Goal: Complete Application Form: Complete application form

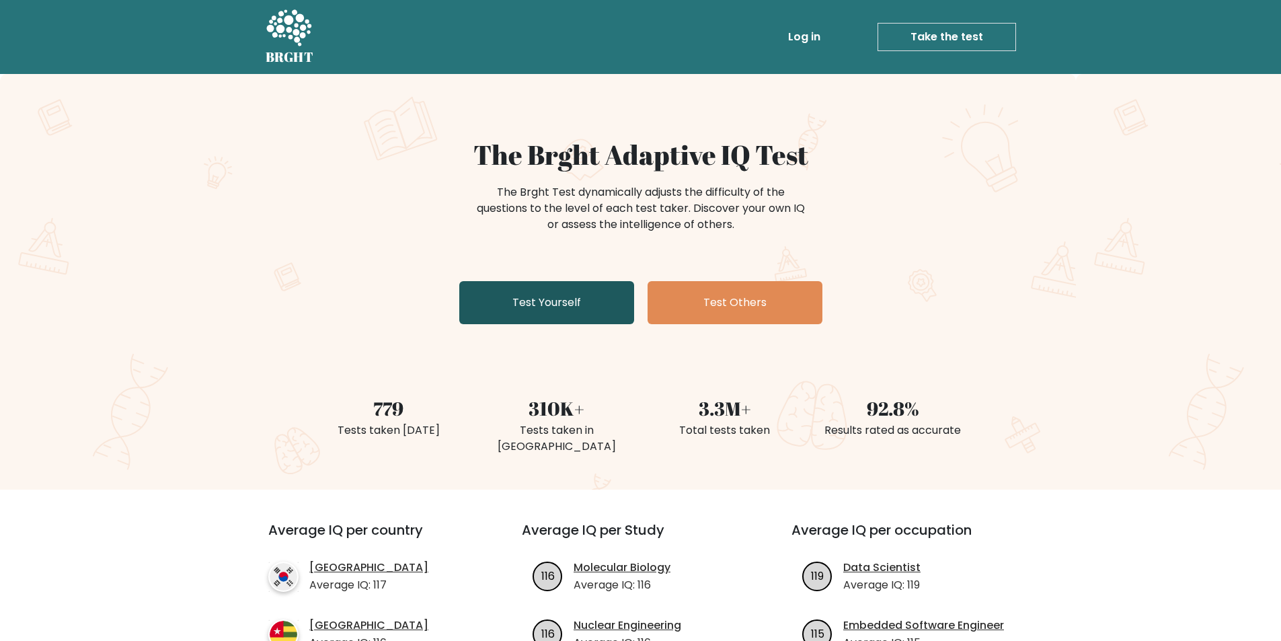
click at [580, 305] on link "Test Yourself" at bounding box center [546, 302] width 175 height 43
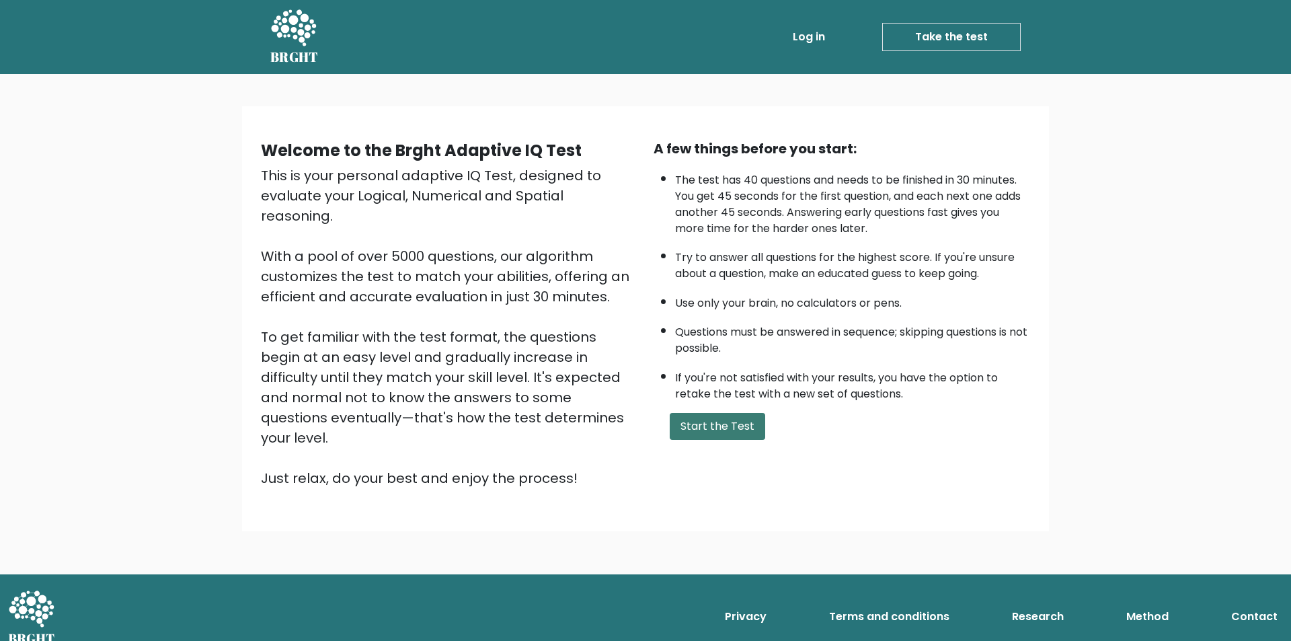
click at [727, 418] on button "Start the Test" at bounding box center [717, 426] width 95 height 27
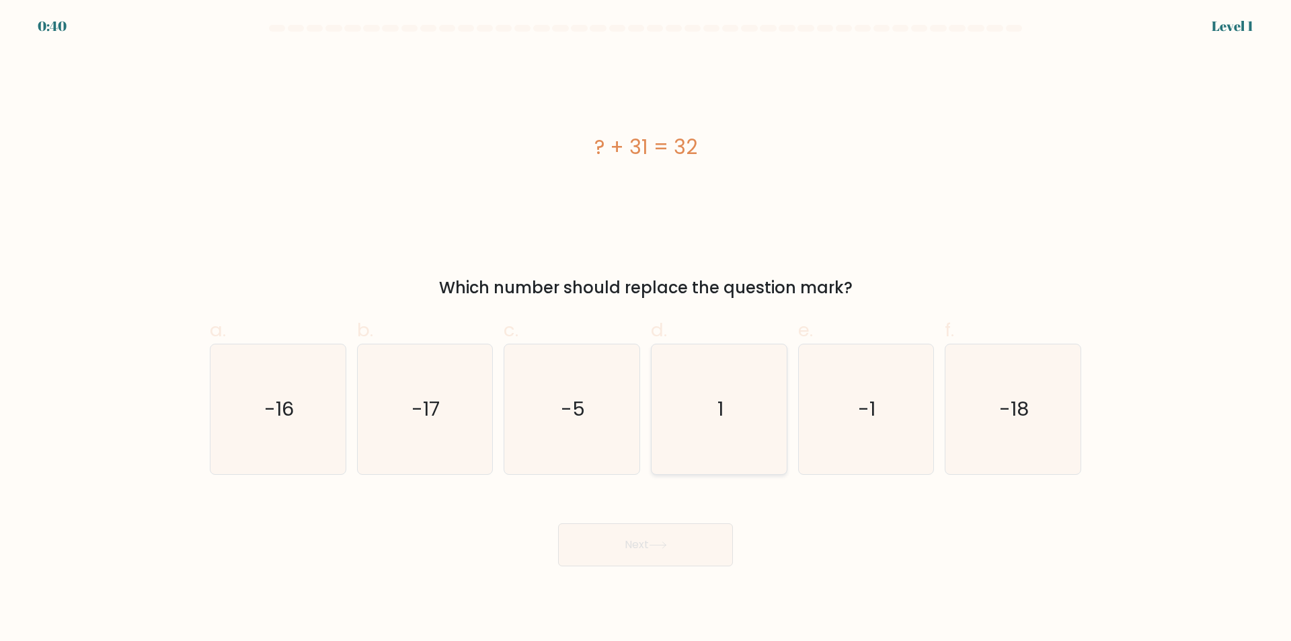
click at [713, 415] on icon "1" at bounding box center [719, 409] width 130 height 130
click at [646, 329] on input "d. 1" at bounding box center [645, 325] width 1 height 9
radio input "true"
click at [697, 547] on button "Next" at bounding box center [645, 544] width 175 height 43
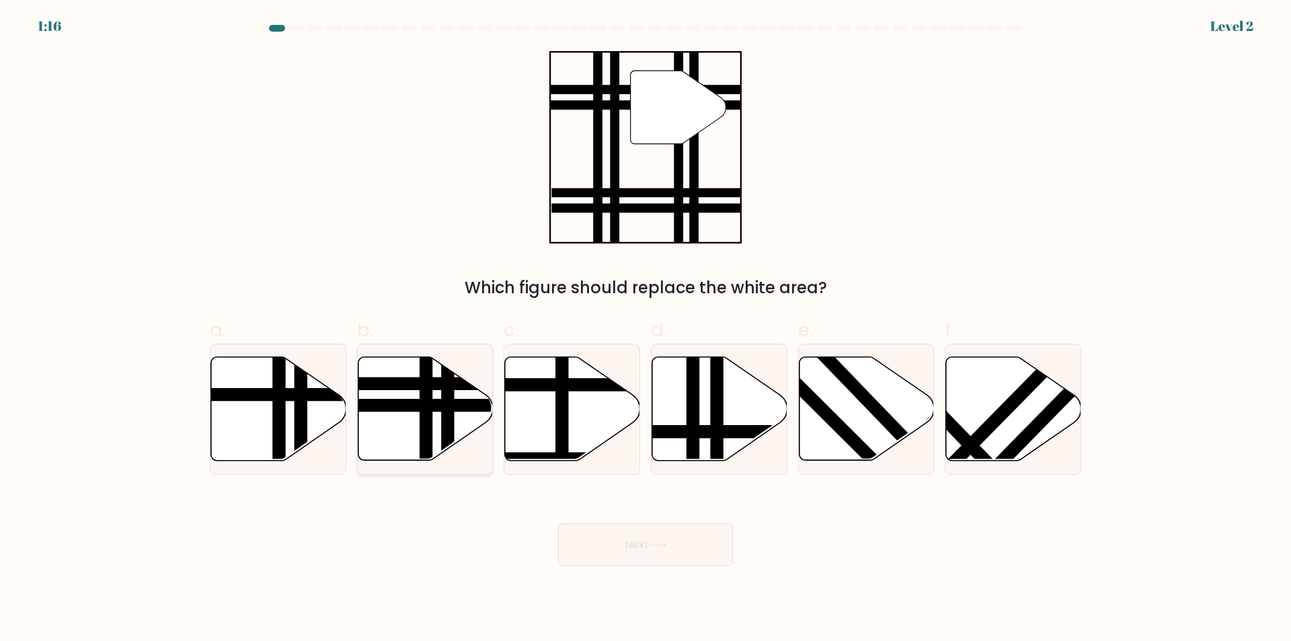
click at [463, 384] on line at bounding box center [380, 384] width 272 height 0
click at [645, 329] on input "b." at bounding box center [645, 325] width 1 height 9
radio input "true"
click at [677, 546] on button "Next" at bounding box center [645, 544] width 175 height 43
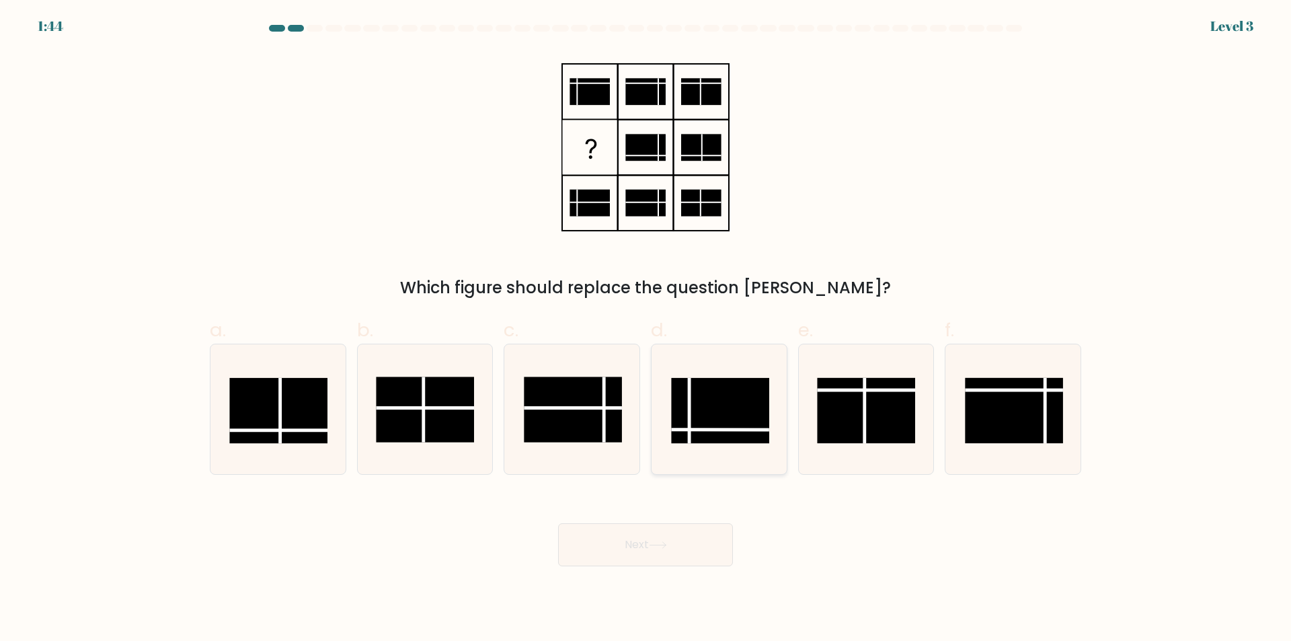
click at [699, 432] on rect at bounding box center [720, 410] width 98 height 65
click at [646, 329] on input "d." at bounding box center [645, 325] width 1 height 9
radio input "true"
click at [666, 548] on icon at bounding box center [658, 544] width 18 height 7
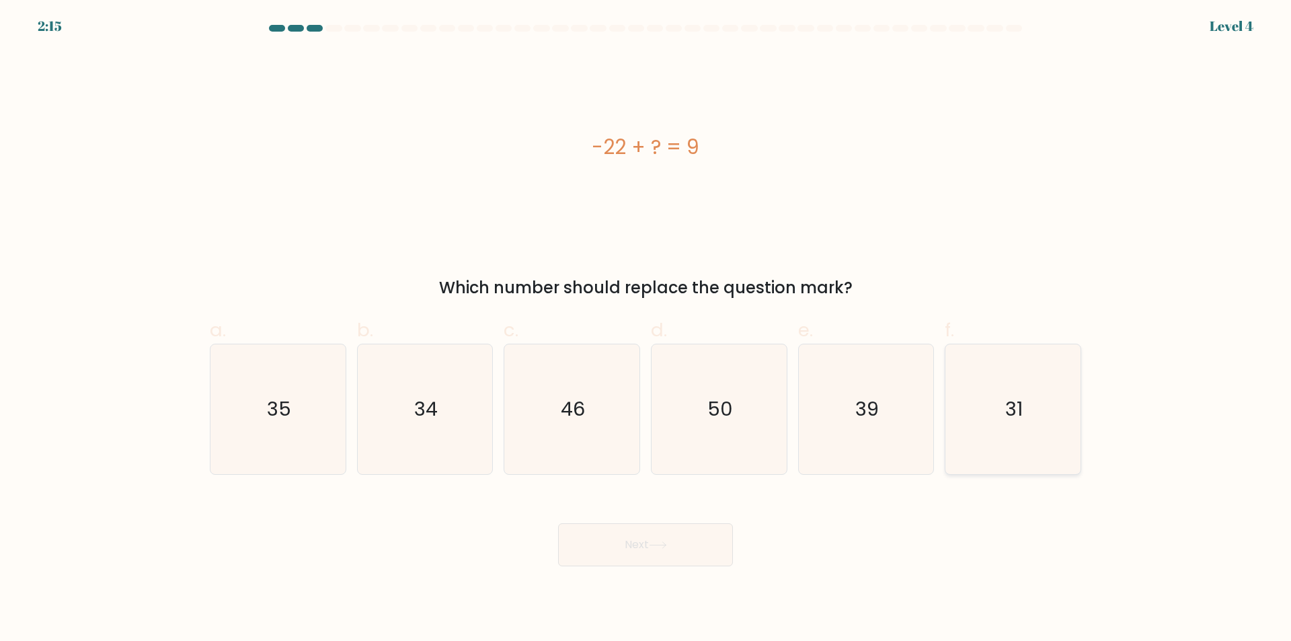
click at [1041, 410] on icon "31" at bounding box center [1013, 409] width 130 height 130
click at [646, 329] on input "f. 31" at bounding box center [645, 325] width 1 height 9
radio input "true"
click at [653, 538] on button "Next" at bounding box center [645, 544] width 175 height 43
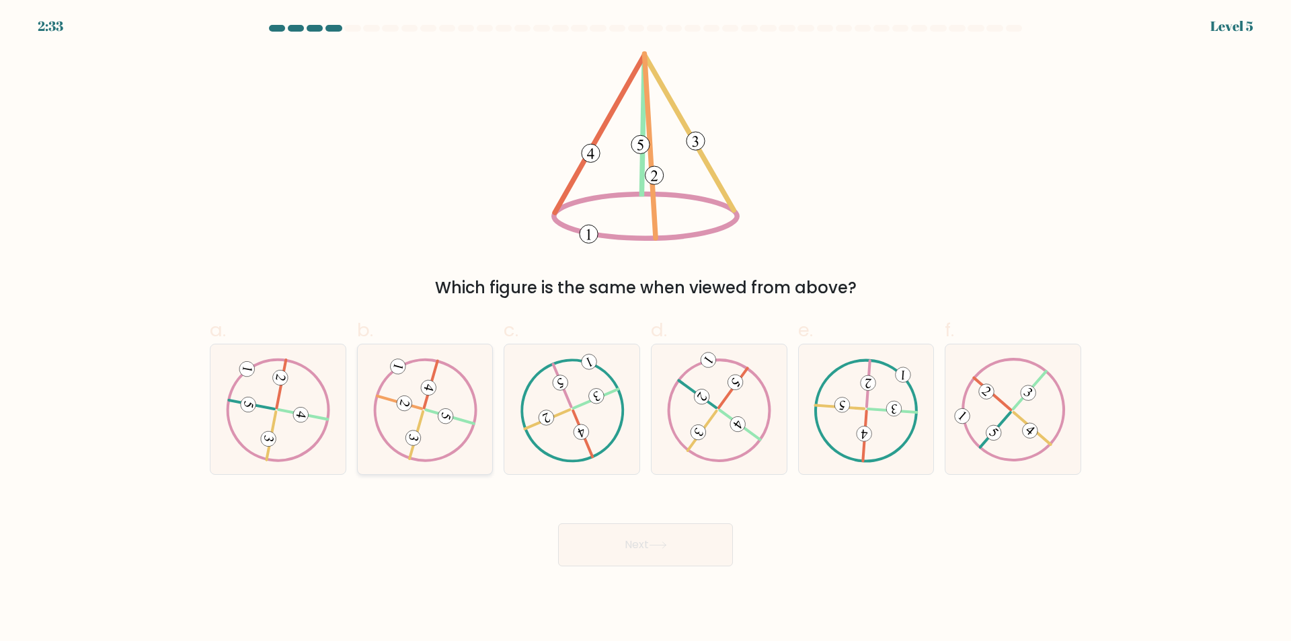
click at [443, 416] on 732 at bounding box center [445, 415] width 19 height 19
click at [645, 329] on input "b." at bounding box center [645, 325] width 1 height 9
radio input "true"
click at [651, 540] on button "Next" at bounding box center [645, 544] width 175 height 43
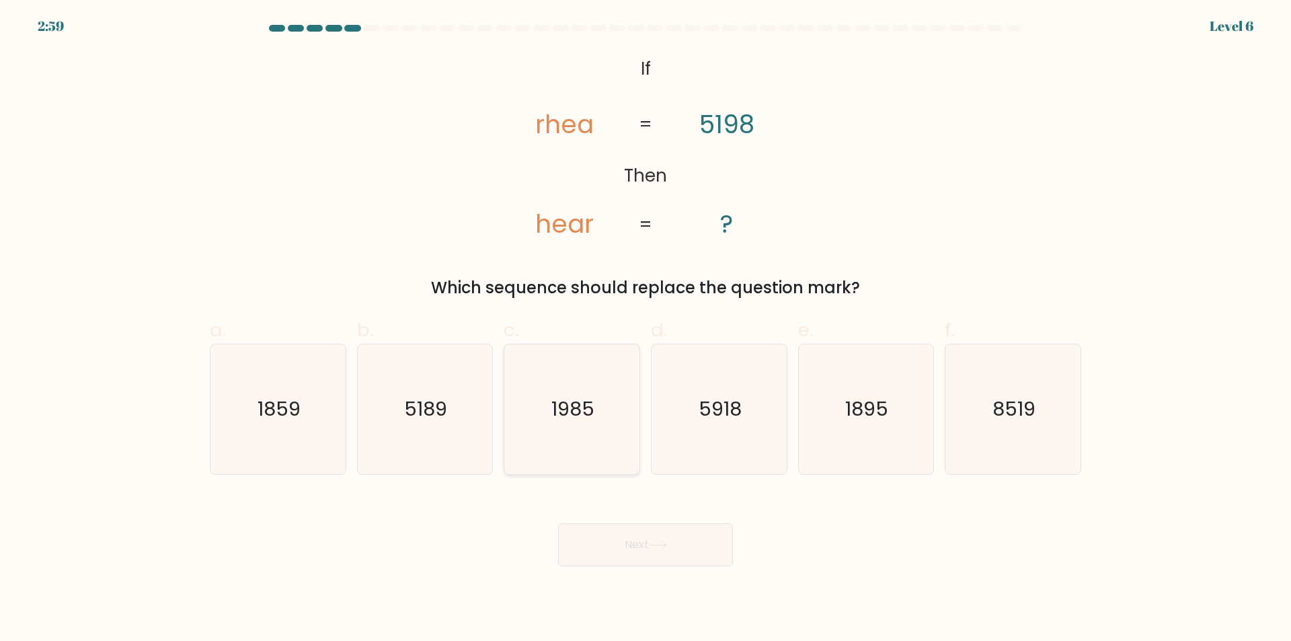
click at [593, 420] on text "1985" at bounding box center [573, 409] width 43 height 27
click at [645, 329] on input "c. 1985" at bounding box center [645, 325] width 1 height 9
radio input "true"
click at [640, 539] on button "Next" at bounding box center [645, 544] width 175 height 43
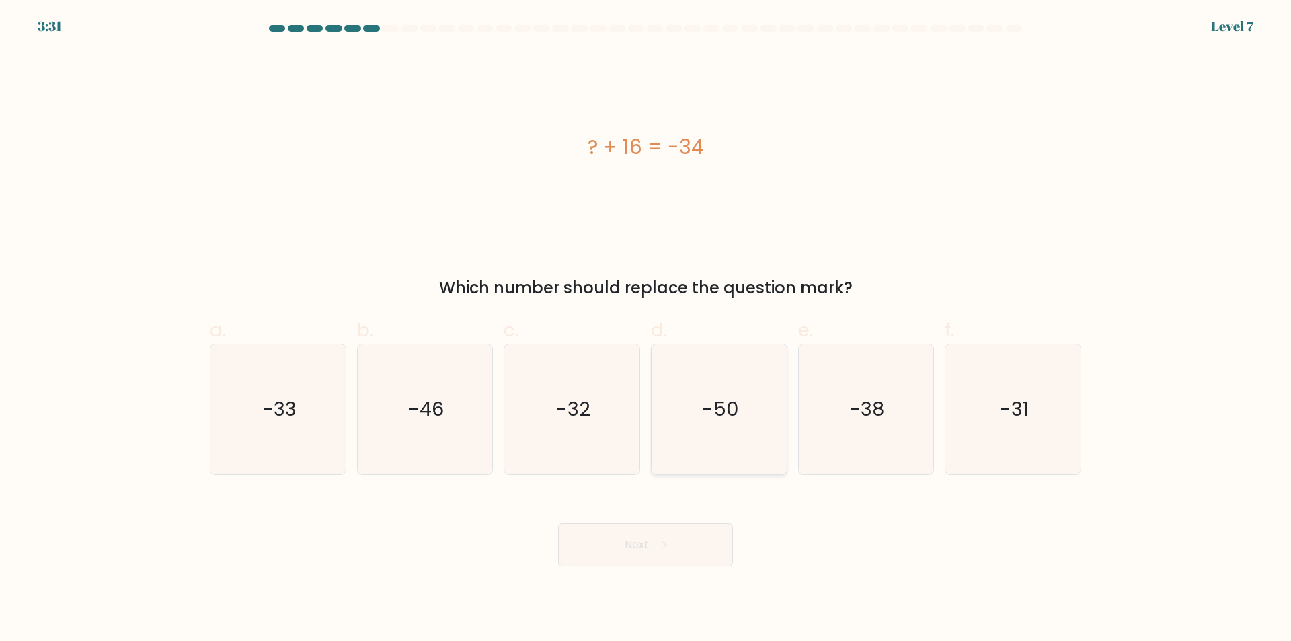
click at [723, 414] on text "-50" at bounding box center [720, 409] width 37 height 27
click at [646, 329] on input "d. -50" at bounding box center [645, 325] width 1 height 9
radio input "true"
click at [675, 548] on button "Next" at bounding box center [645, 544] width 175 height 43
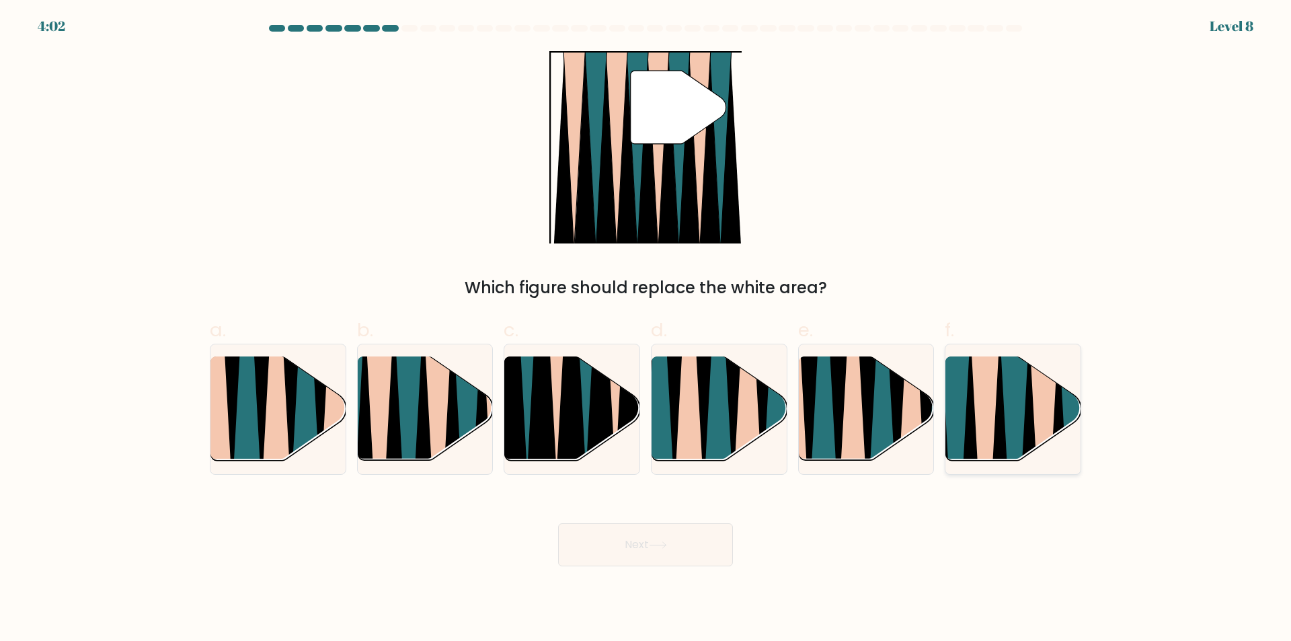
click at [988, 411] on icon at bounding box center [985, 466] width 30 height 270
click at [646, 329] on input "f." at bounding box center [645, 325] width 1 height 9
radio input "true"
click at [688, 549] on button "Next" at bounding box center [645, 544] width 175 height 43
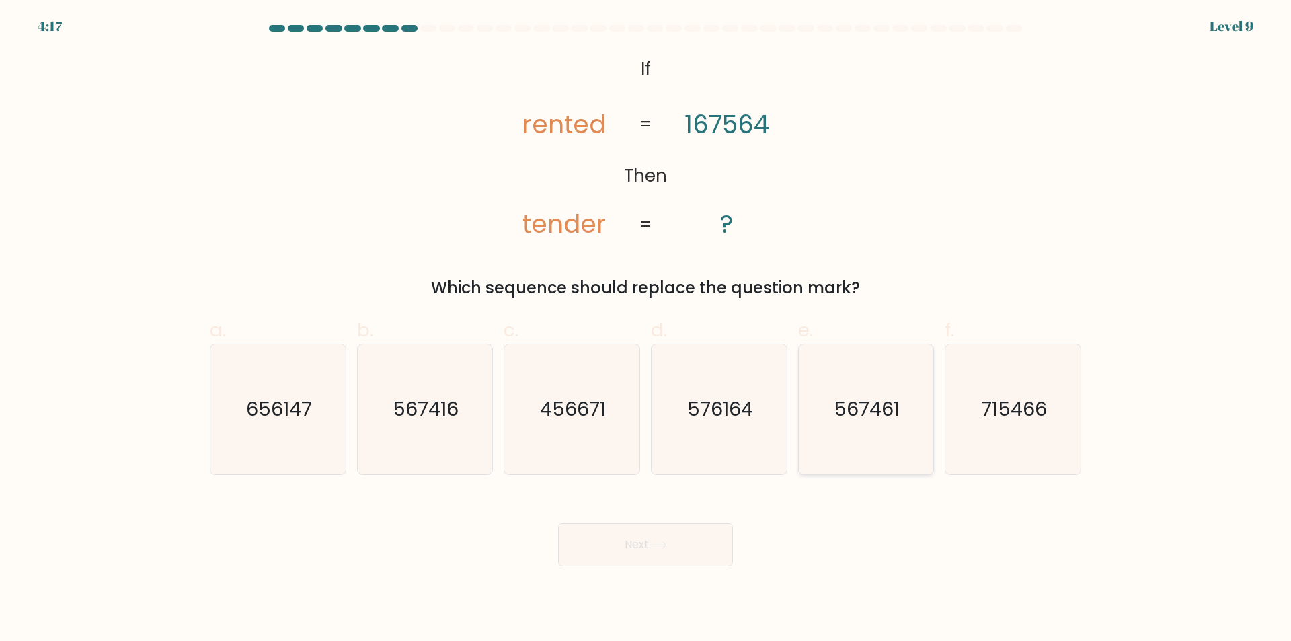
click at [861, 425] on icon "567461" at bounding box center [866, 409] width 130 height 130
click at [646, 329] on input "e. 567461" at bounding box center [645, 325] width 1 height 9
radio input "true"
click at [651, 549] on button "Next" at bounding box center [645, 544] width 175 height 43
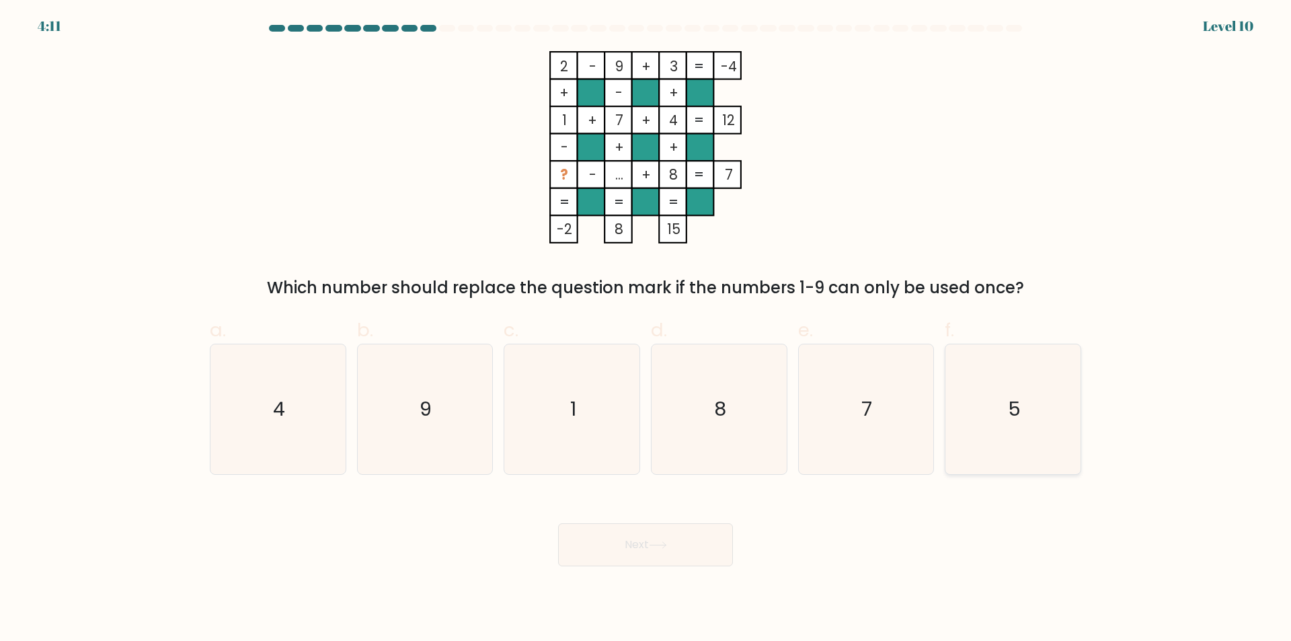
click at [983, 391] on icon "5" at bounding box center [1013, 409] width 130 height 130
click at [646, 329] on input "f. 5" at bounding box center [645, 325] width 1 height 9
radio input "true"
click at [635, 541] on button "Next" at bounding box center [645, 544] width 175 height 43
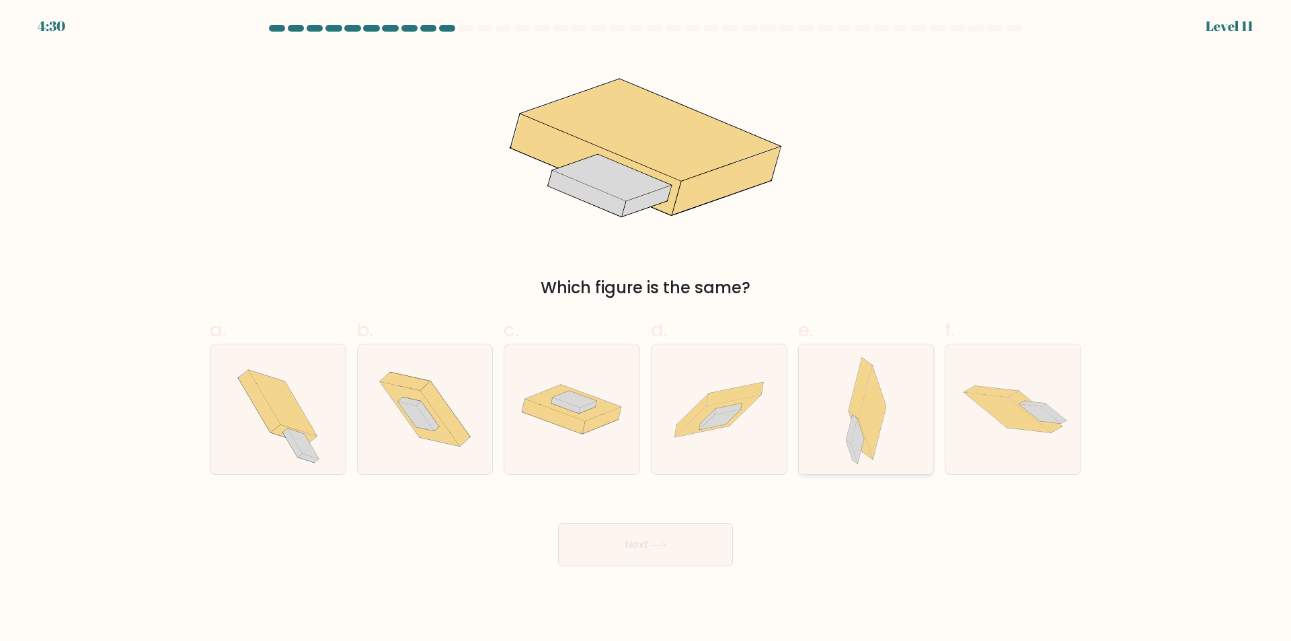
click at [894, 417] on div at bounding box center [866, 409] width 136 height 131
click at [646, 329] on input "e." at bounding box center [645, 325] width 1 height 9
radio input "true"
click at [662, 550] on button "Next" at bounding box center [645, 544] width 175 height 43
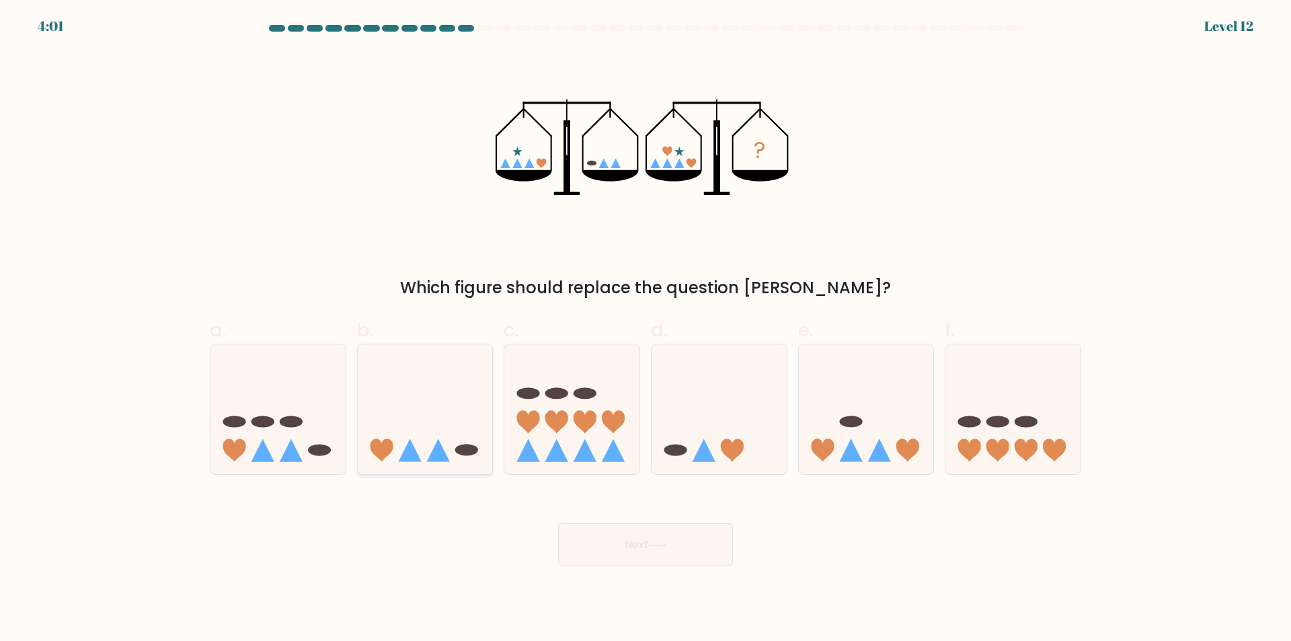
click at [411, 451] on icon at bounding box center [409, 449] width 23 height 23
click at [645, 329] on input "b." at bounding box center [645, 325] width 1 height 9
radio input "true"
click at [604, 537] on button "Next" at bounding box center [645, 544] width 175 height 43
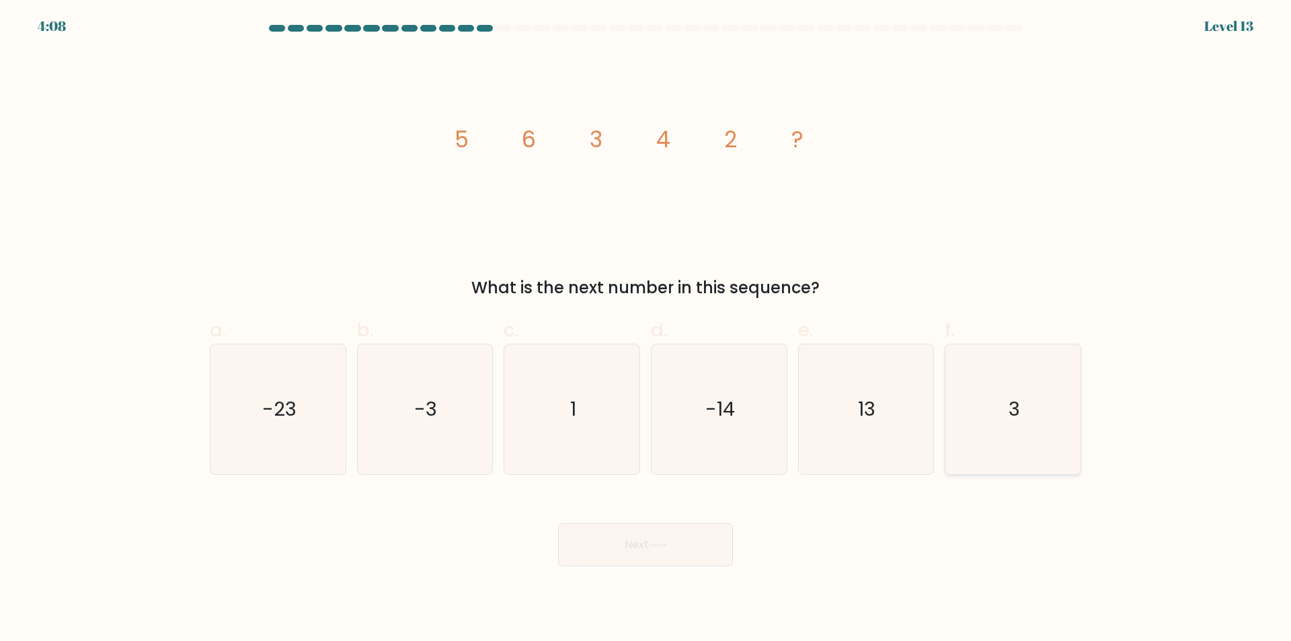
click at [1060, 420] on icon "3" at bounding box center [1013, 409] width 130 height 130
click at [646, 329] on input "f. 3" at bounding box center [645, 325] width 1 height 9
radio input "true"
click at [707, 559] on button "Next" at bounding box center [645, 544] width 175 height 43
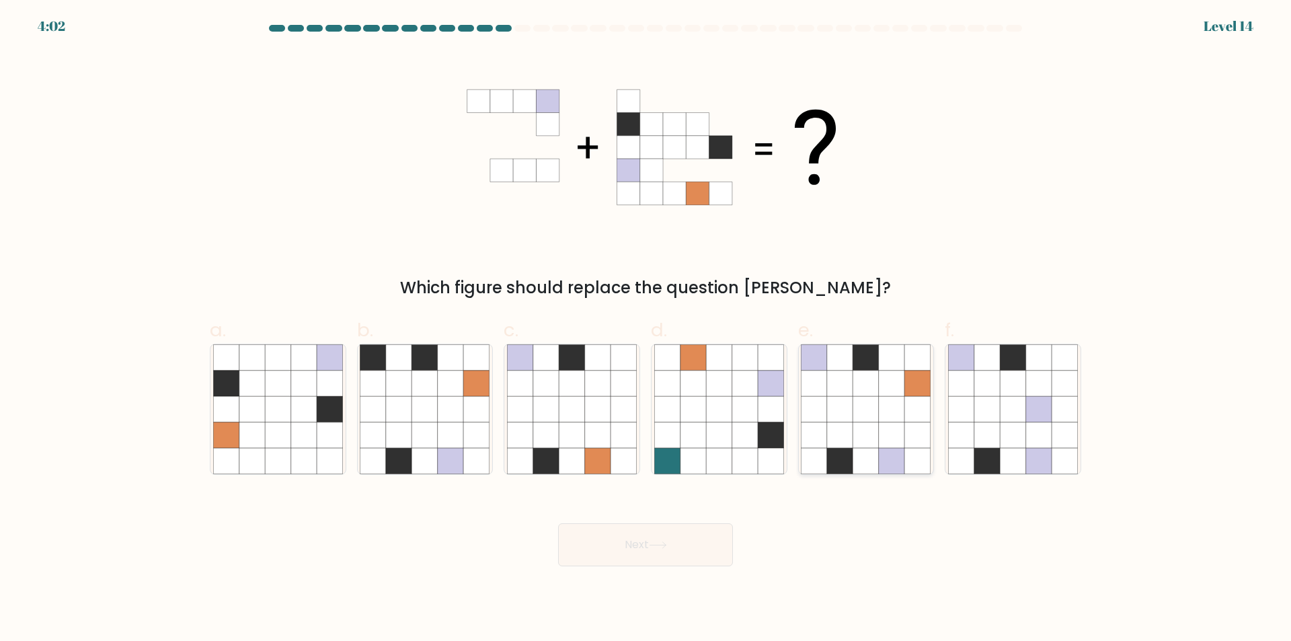
click at [867, 393] on icon at bounding box center [866, 383] width 26 height 26
click at [646, 329] on input "e." at bounding box center [645, 325] width 1 height 9
radio input "true"
click at [654, 554] on button "Next" at bounding box center [645, 544] width 175 height 43
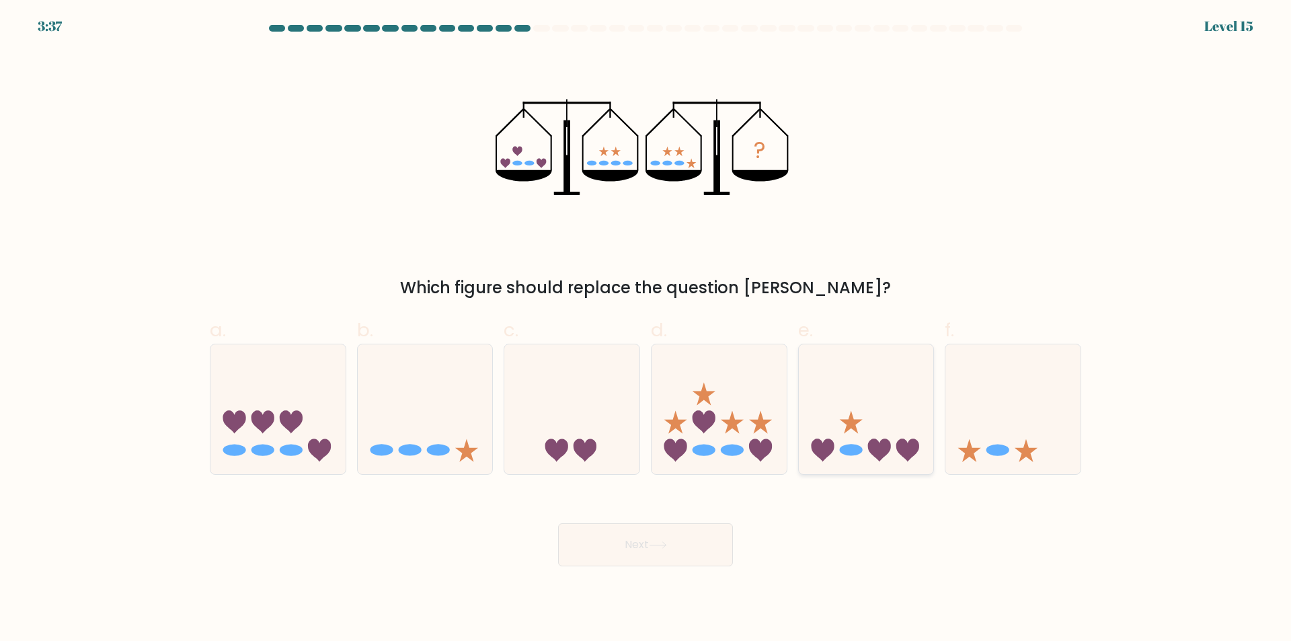
click at [897, 446] on icon at bounding box center [907, 449] width 23 height 23
click at [646, 329] on input "e." at bounding box center [645, 325] width 1 height 9
radio input "true"
click at [645, 530] on button "Next" at bounding box center [645, 544] width 175 height 43
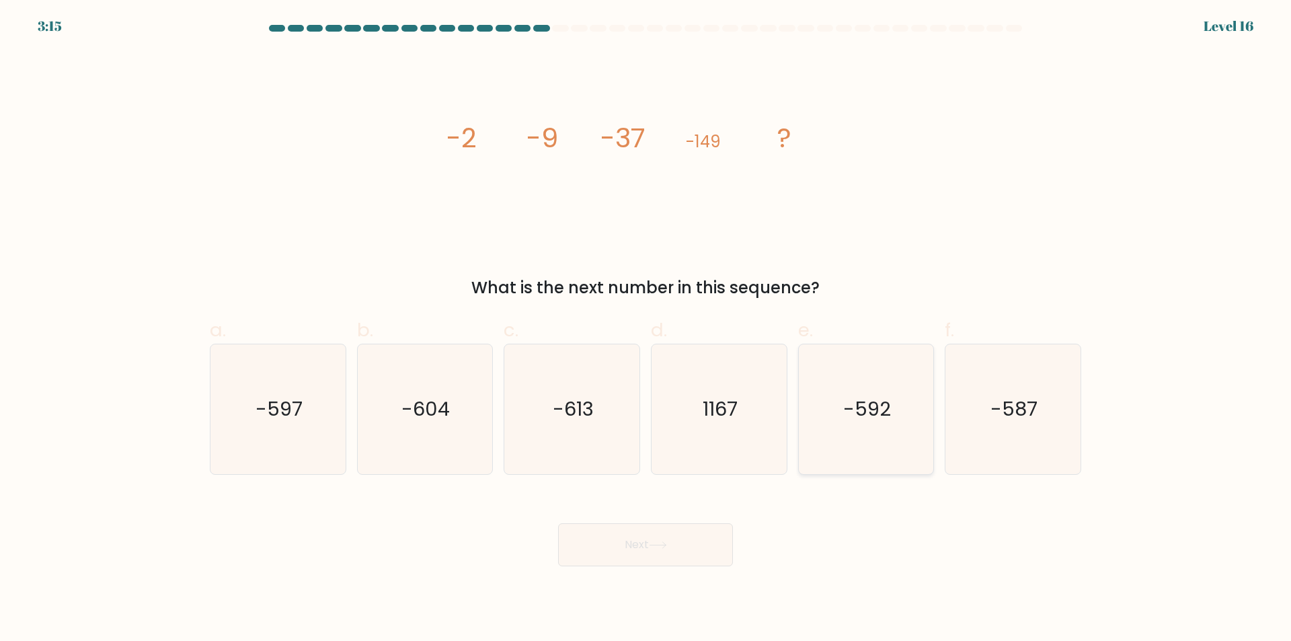
click at [841, 413] on icon "-592" at bounding box center [866, 409] width 130 height 130
click at [646, 329] on input "e. -592" at bounding box center [645, 325] width 1 height 9
radio input "true"
click at [268, 405] on text "-597" at bounding box center [278, 409] width 47 height 27
click at [645, 329] on input "a. -597" at bounding box center [645, 325] width 1 height 9
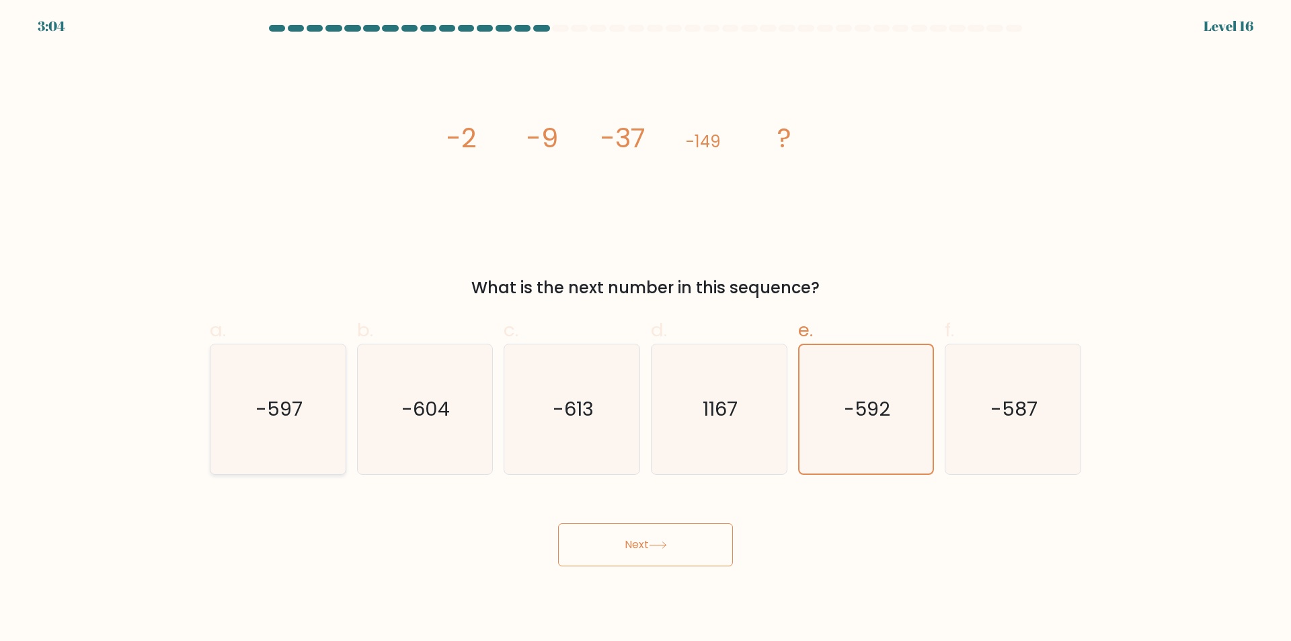
radio input "true"
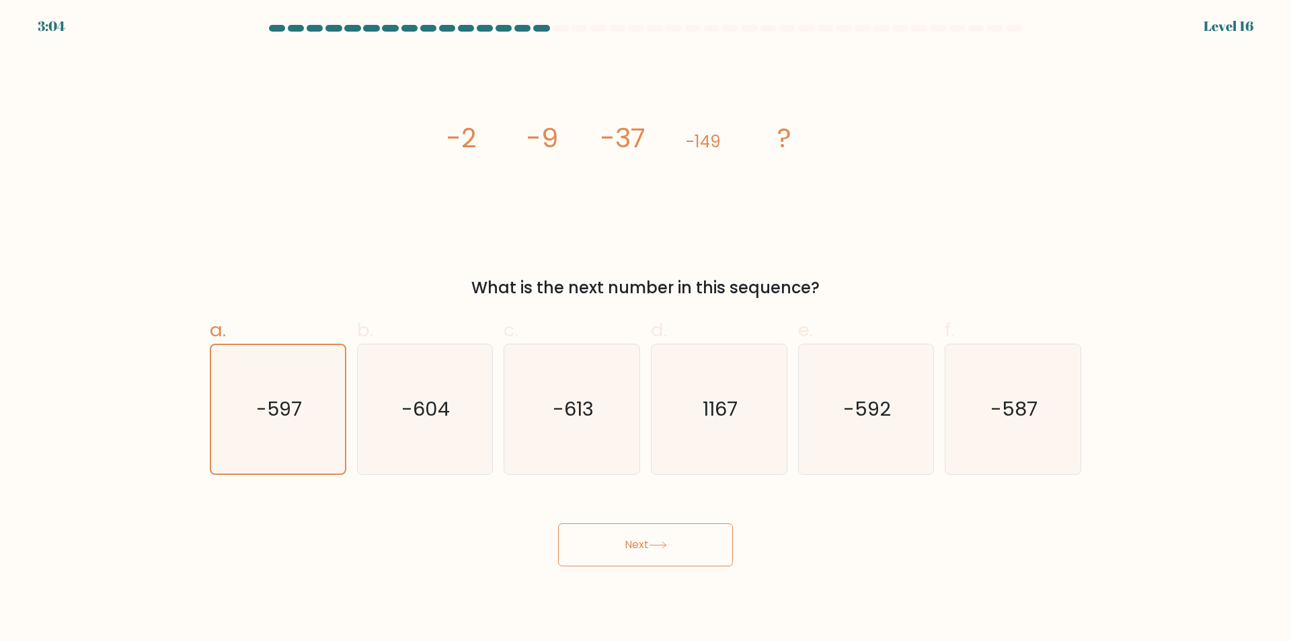
click at [630, 541] on button "Next" at bounding box center [645, 544] width 175 height 43
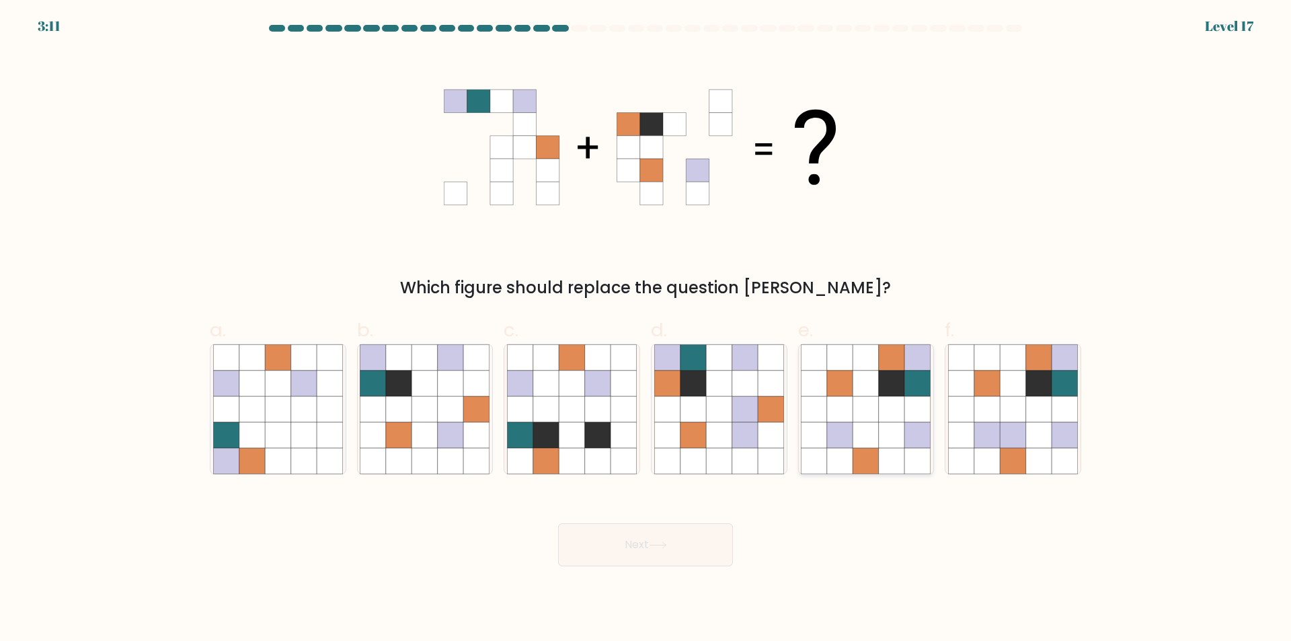
click at [878, 429] on icon at bounding box center [866, 435] width 26 height 26
click at [646, 329] on input "e." at bounding box center [645, 325] width 1 height 9
radio input "true"
click at [652, 545] on icon at bounding box center [658, 544] width 18 height 7
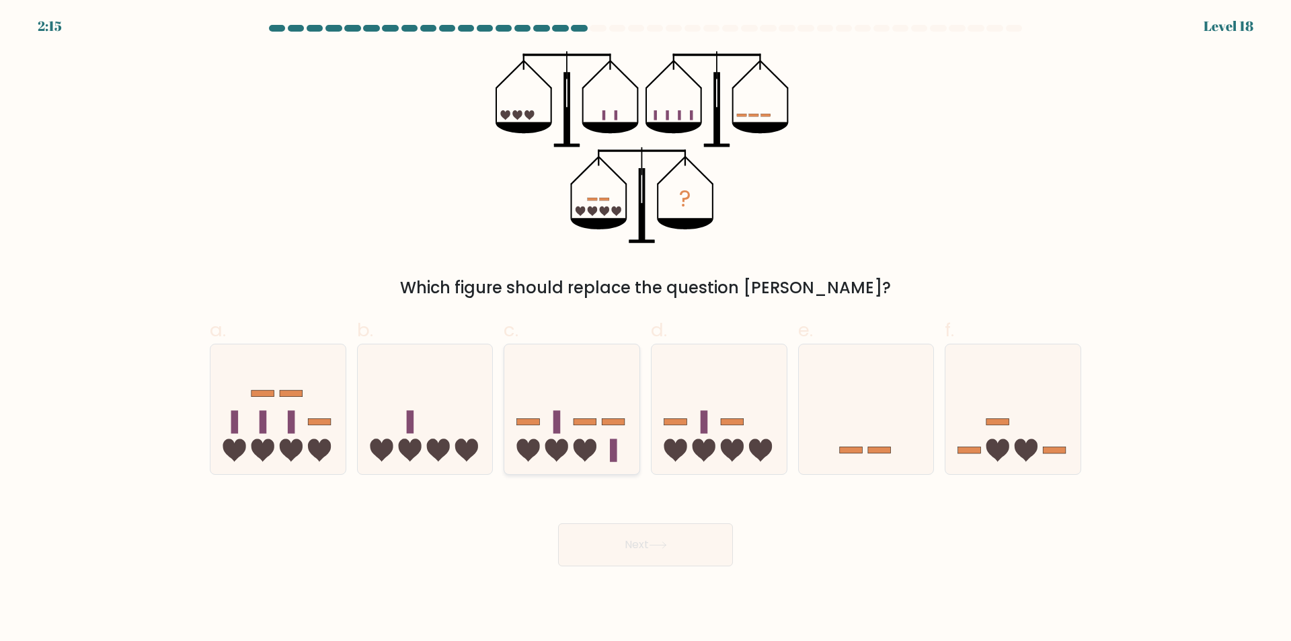
click at [586, 432] on icon at bounding box center [571, 410] width 135 height 112
click at [645, 329] on input "c." at bounding box center [645, 325] width 1 height 9
radio input "true"
click at [648, 523] on button "Next" at bounding box center [645, 544] width 175 height 43
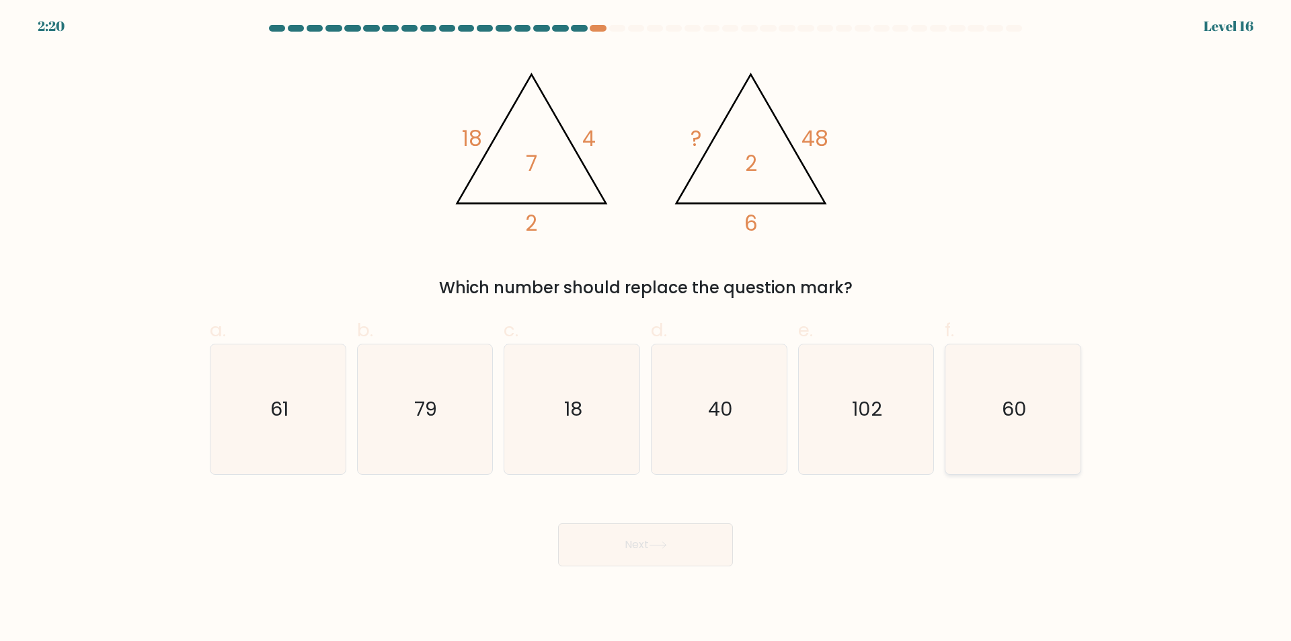
click at [1011, 415] on text "60" at bounding box center [1014, 409] width 25 height 27
click at [646, 329] on input "f. 60" at bounding box center [645, 325] width 1 height 9
radio input "true"
click at [635, 538] on button "Next" at bounding box center [645, 544] width 175 height 43
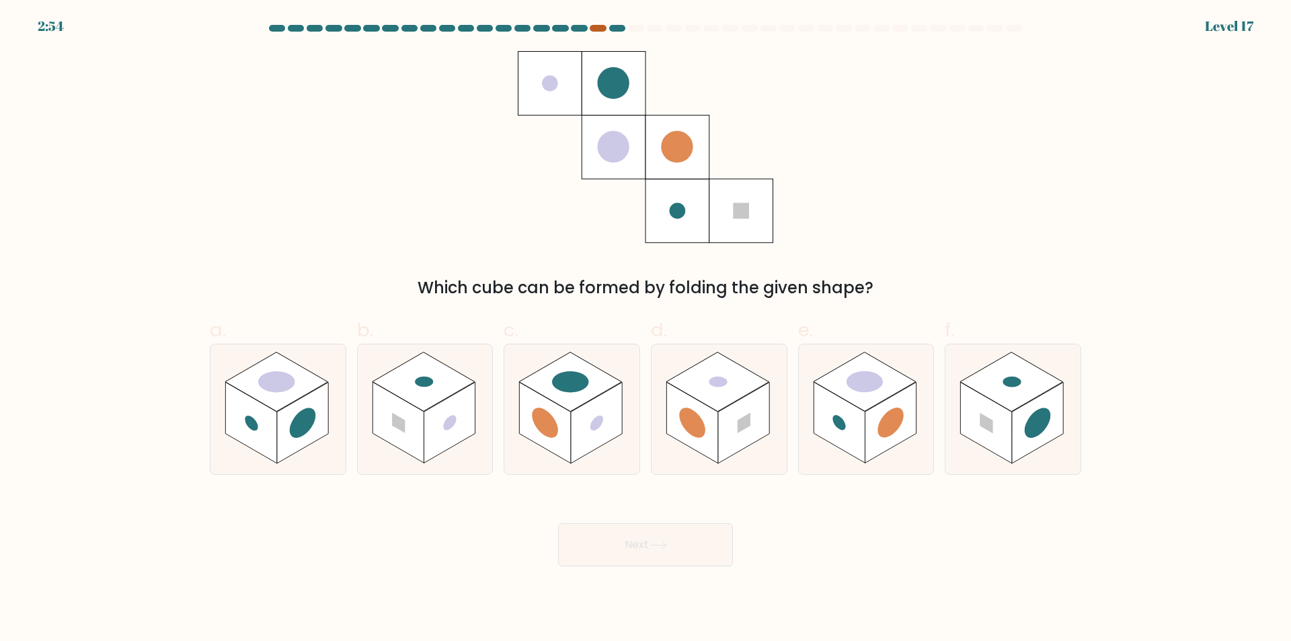
click at [596, 30] on div at bounding box center [598, 28] width 16 height 7
click at [266, 416] on rect at bounding box center [250, 422] width 51 height 81
click at [645, 329] on input "a." at bounding box center [645, 325] width 1 height 9
radio input "true"
click at [645, 538] on button "Next" at bounding box center [645, 544] width 175 height 43
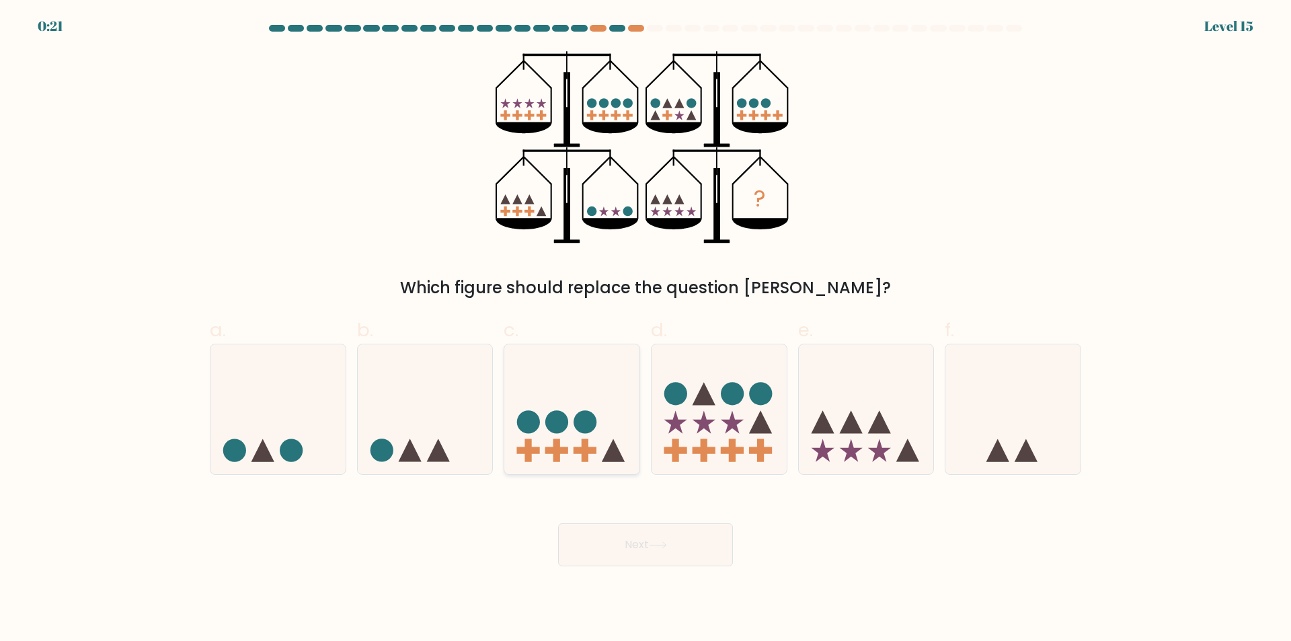
click at [607, 436] on icon at bounding box center [571, 410] width 135 height 112
click at [645, 329] on input "c." at bounding box center [645, 325] width 1 height 9
radio input "true"
click at [659, 527] on button "Next" at bounding box center [645, 544] width 175 height 43
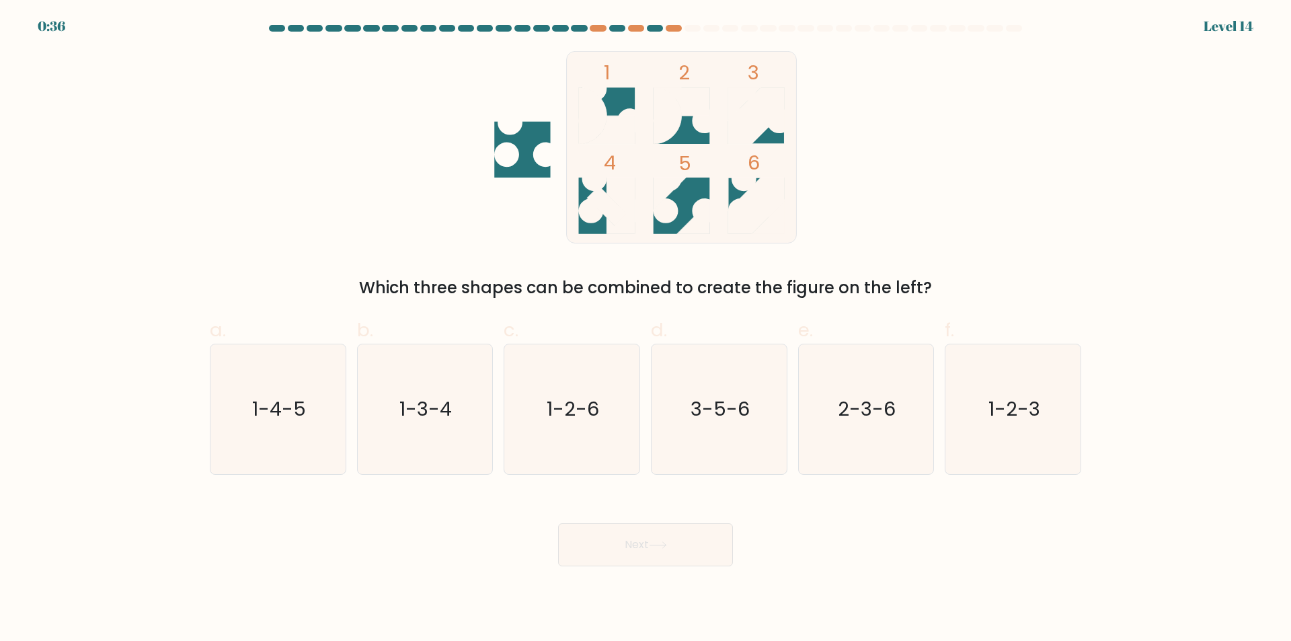
click at [686, 26] on div at bounding box center [692, 28] width 16 height 7
click at [664, 30] on at bounding box center [646, 28] width 756 height 7
click at [672, 30] on div at bounding box center [674, 28] width 16 height 7
click at [906, 429] on icon "2-3-6" at bounding box center [866, 409] width 130 height 130
click at [646, 329] on input "e. 2-3-6" at bounding box center [645, 325] width 1 height 9
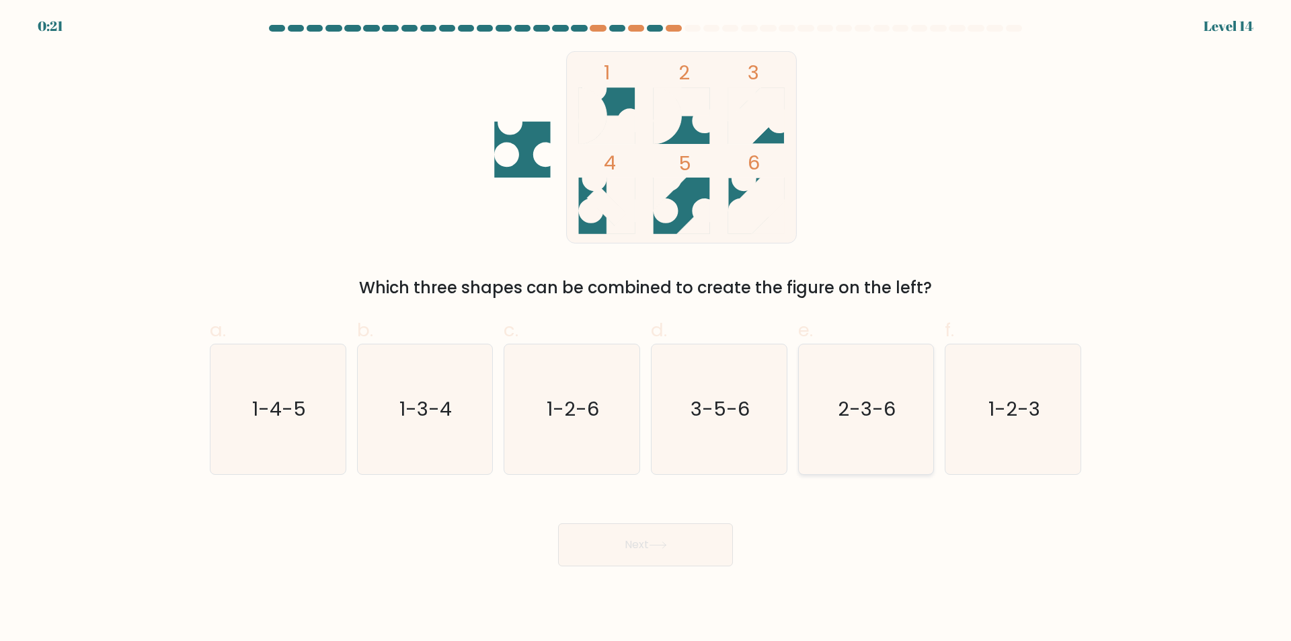
radio input "true"
click at [641, 542] on button "Next" at bounding box center [645, 544] width 175 height 43
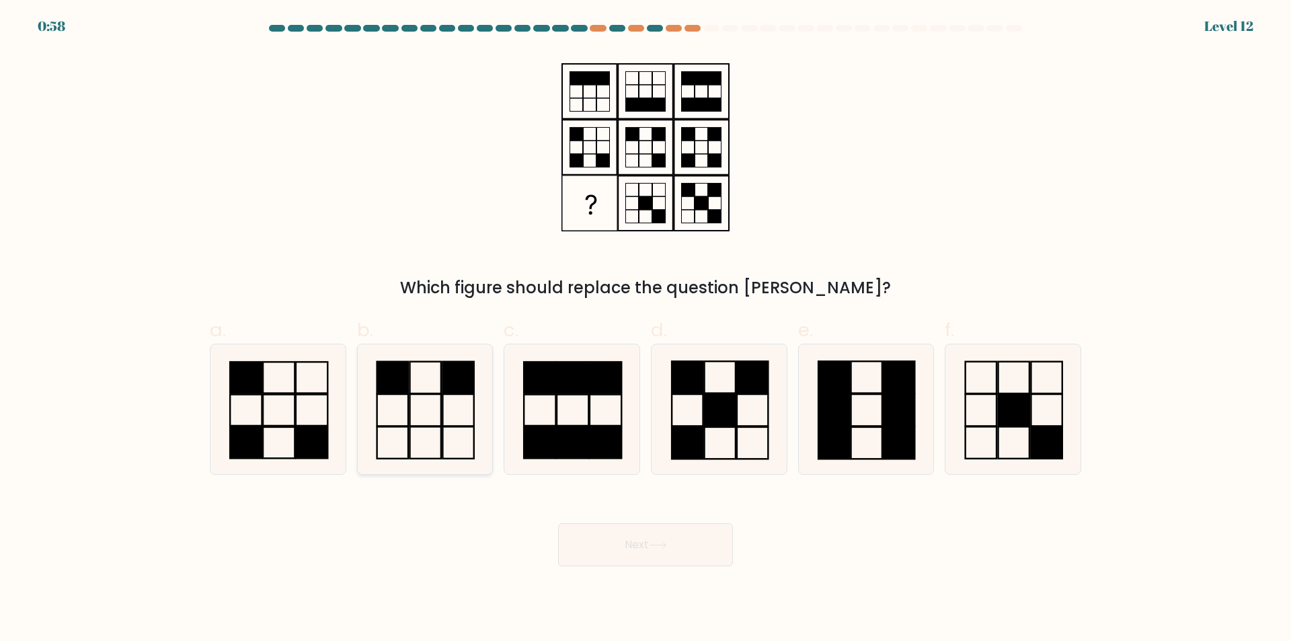
click at [387, 444] on icon at bounding box center [425, 409] width 130 height 130
click at [645, 329] on input "b." at bounding box center [645, 325] width 1 height 9
radio input "true"
click at [694, 32] on div at bounding box center [645, 31] width 887 height 12
click at [314, 451] on rect at bounding box center [312, 442] width 32 height 31
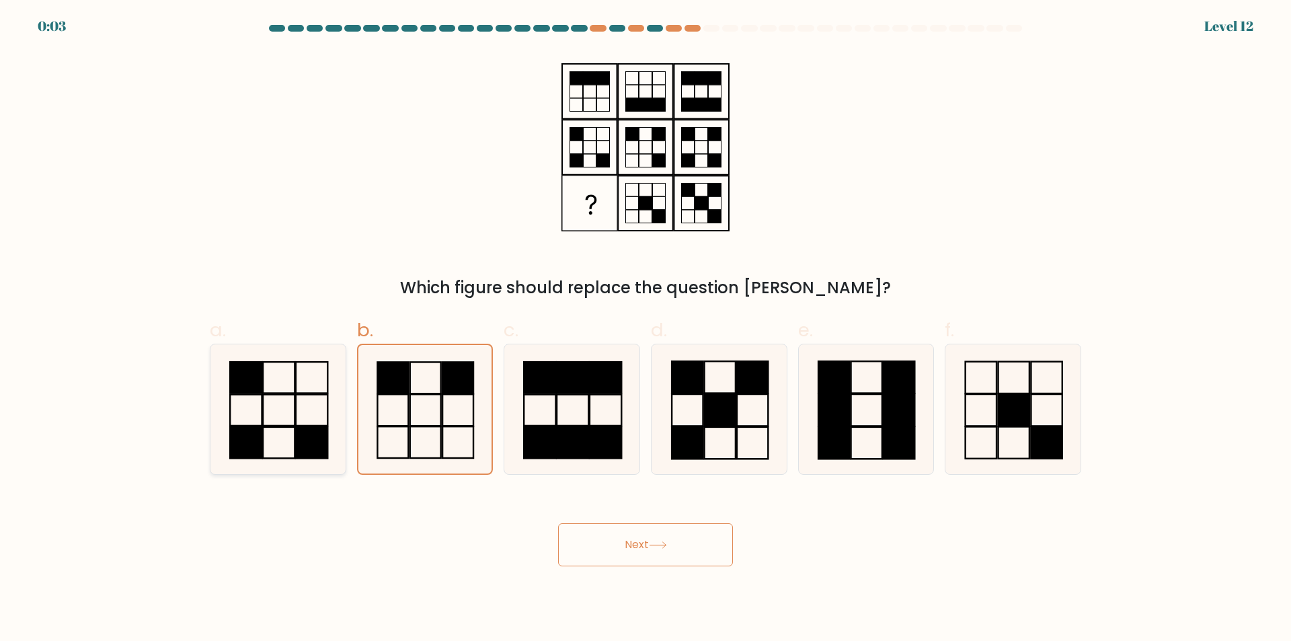
click at [645, 329] on input "a." at bounding box center [645, 325] width 1 height 9
radio input "true"
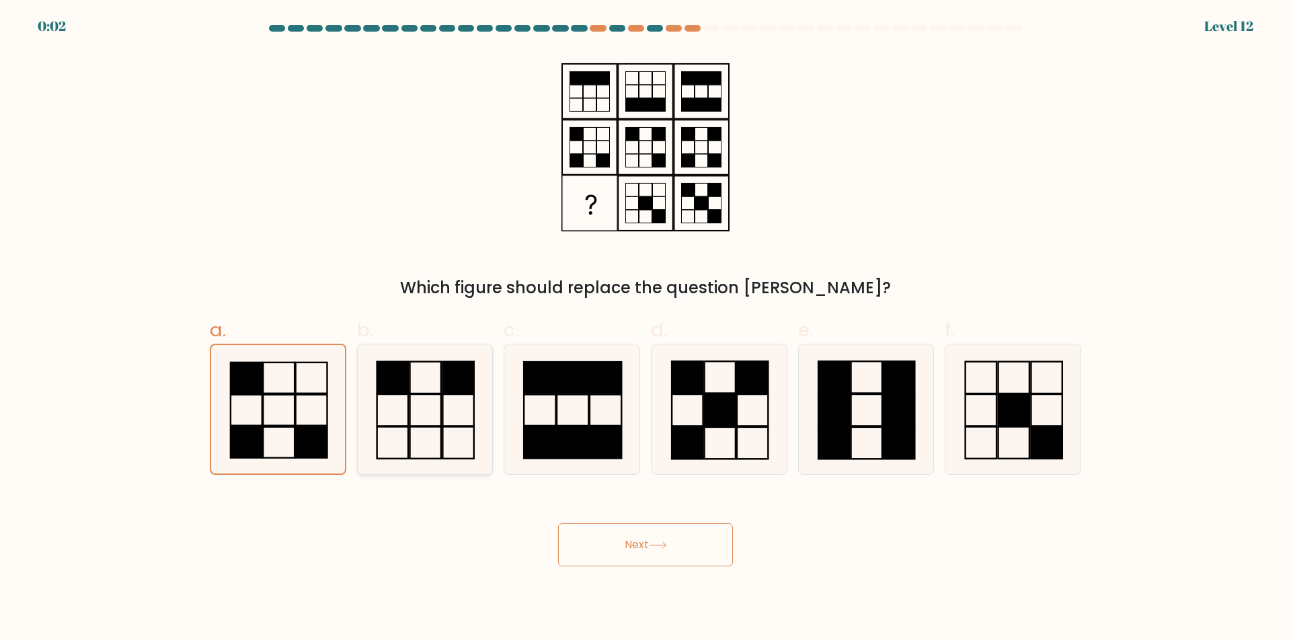
click at [429, 440] on icon at bounding box center [425, 409] width 130 height 130
click at [645, 329] on input "b." at bounding box center [645, 325] width 1 height 9
radio input "true"
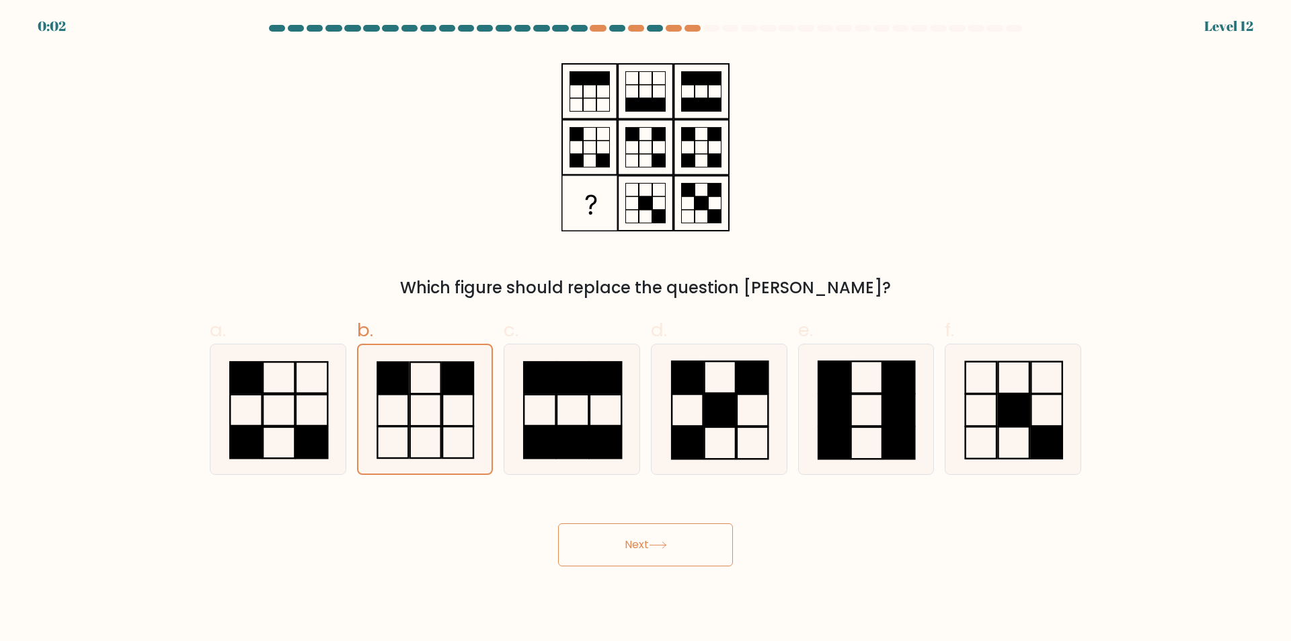
click at [658, 541] on icon at bounding box center [658, 544] width 18 height 7
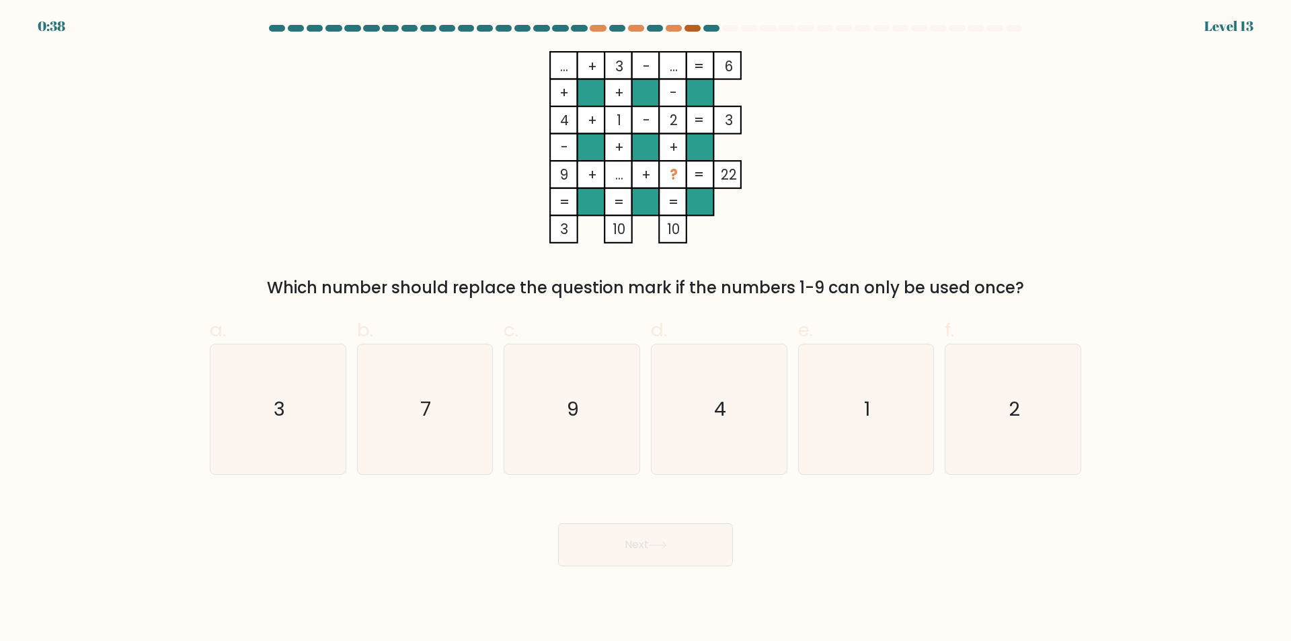
click at [699, 29] on div at bounding box center [692, 28] width 16 height 7
click at [461, 397] on icon "7" at bounding box center [425, 409] width 130 height 130
click at [645, 329] on input "b. 7" at bounding box center [645, 325] width 1 height 9
radio input "true"
click at [658, 551] on button "Next" at bounding box center [645, 544] width 175 height 43
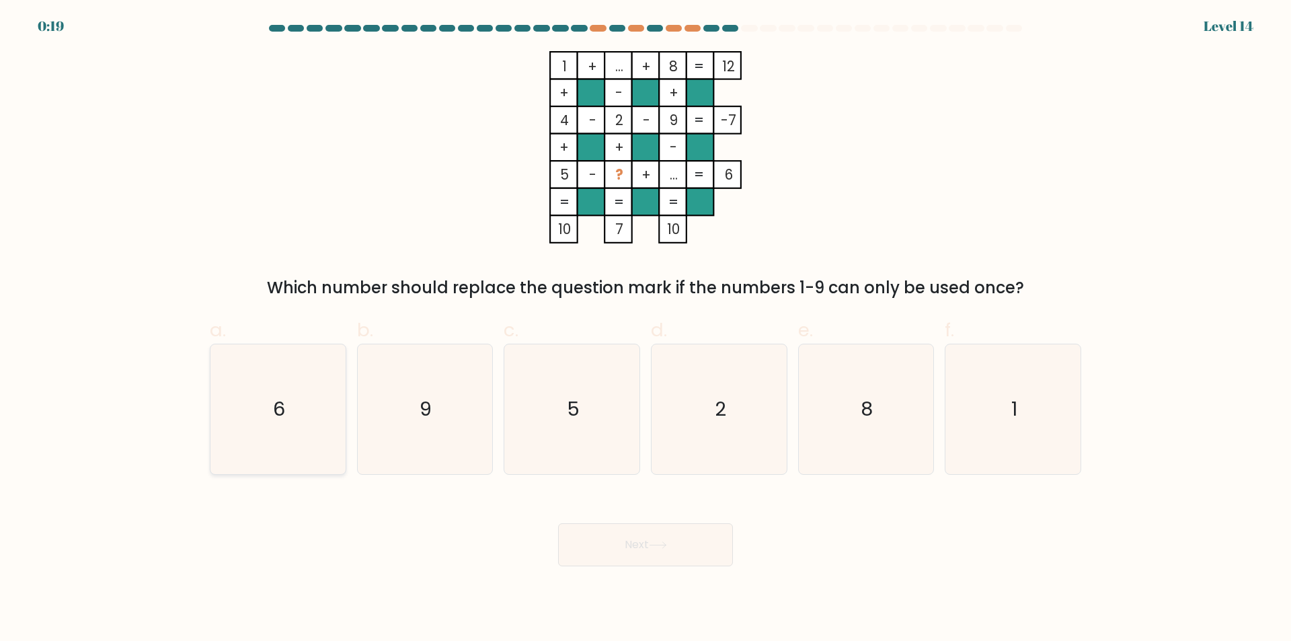
click at [307, 418] on icon "6" at bounding box center [278, 409] width 130 height 130
click at [645, 329] on input "a. 6" at bounding box center [645, 325] width 1 height 9
radio input "true"
click at [673, 553] on button "Next" at bounding box center [645, 544] width 175 height 43
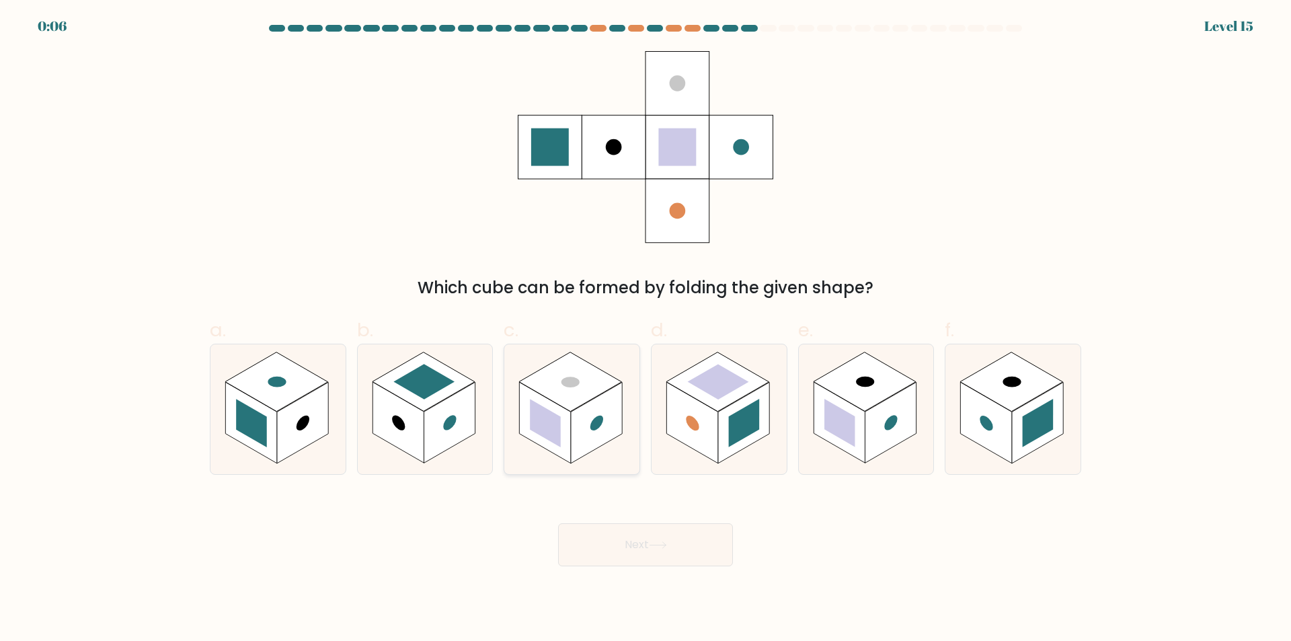
click at [567, 438] on rect at bounding box center [545, 422] width 51 height 81
click at [645, 329] on input "c." at bounding box center [645, 325] width 1 height 9
radio input "true"
click at [688, 536] on button "Next" at bounding box center [645, 544] width 175 height 43
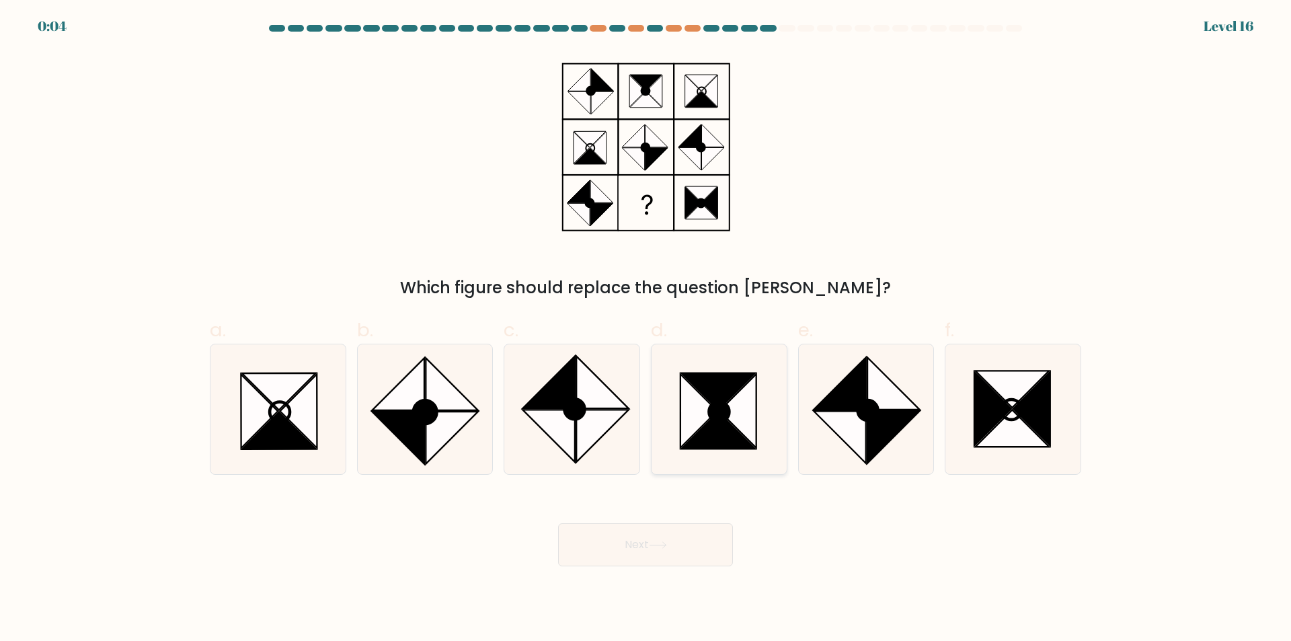
click at [765, 424] on icon at bounding box center [719, 409] width 130 height 130
click at [646, 329] on input "d." at bounding box center [645, 325] width 1 height 9
radio input "true"
click at [703, 538] on button "Next" at bounding box center [645, 544] width 175 height 43
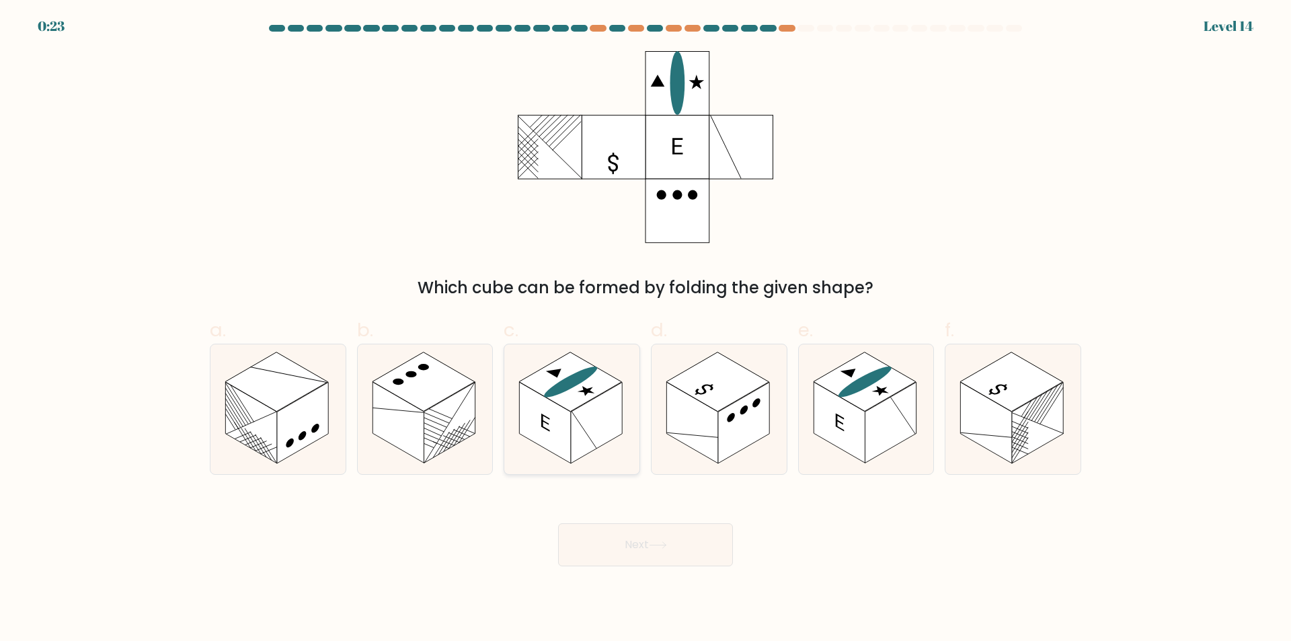
click at [560, 423] on rect at bounding box center [545, 422] width 51 height 81
click at [645, 329] on input "c." at bounding box center [645, 325] width 1 height 9
radio input "true"
click at [674, 570] on body "0:22 Level 14" at bounding box center [645, 320] width 1291 height 641
click at [646, 537] on button "Next" at bounding box center [645, 544] width 175 height 43
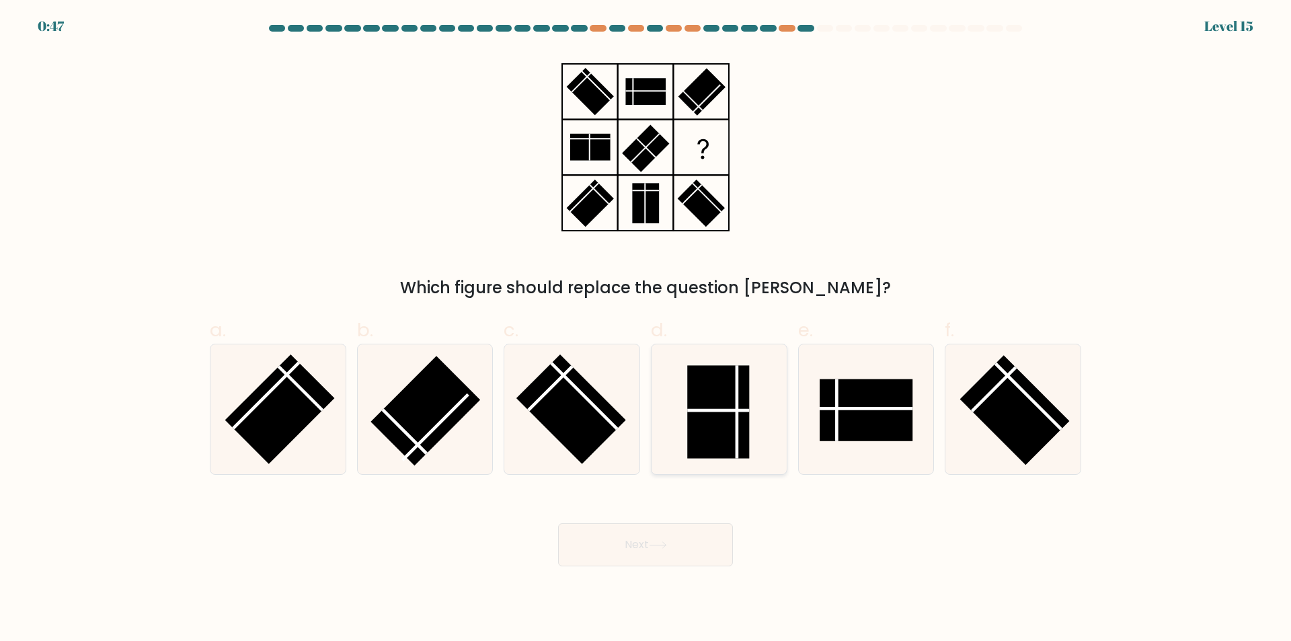
click at [732, 415] on rect at bounding box center [718, 412] width 62 height 93
click at [646, 329] on input "d." at bounding box center [645, 325] width 1 height 9
radio input "true"
click at [672, 553] on button "Next" at bounding box center [645, 544] width 175 height 43
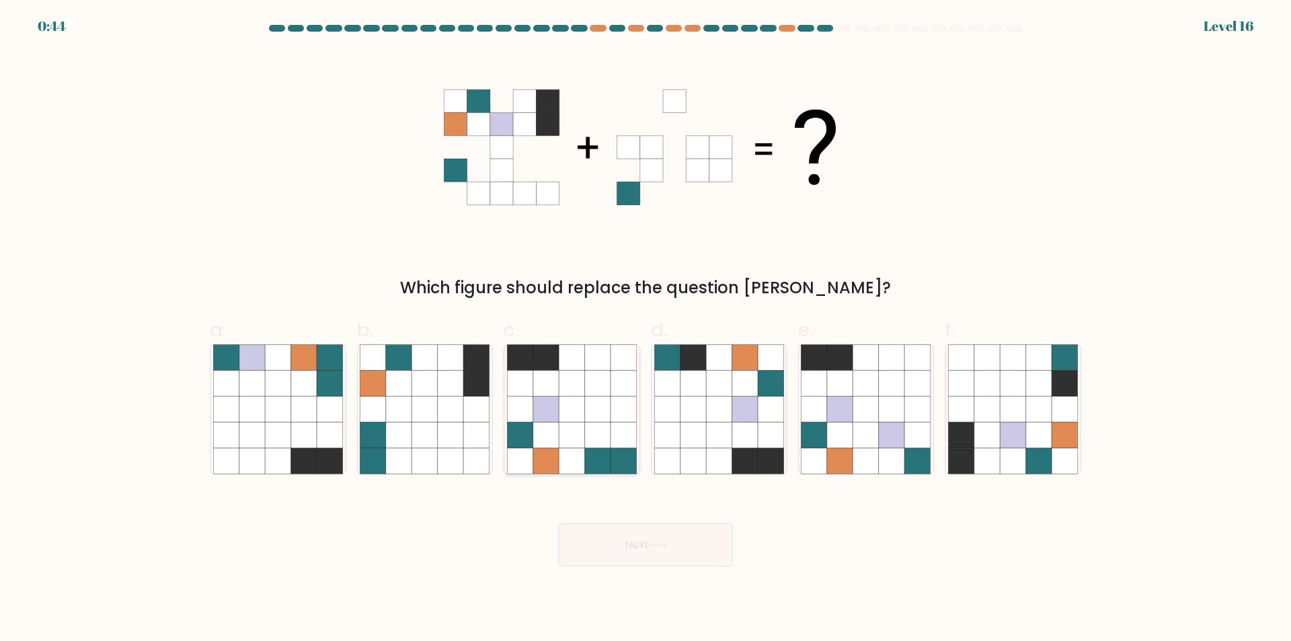
click at [571, 403] on icon at bounding box center [572, 409] width 26 height 26
click at [645, 329] on input "c." at bounding box center [645, 325] width 1 height 9
radio input "true"
click at [692, 547] on button "Next" at bounding box center [645, 544] width 175 height 43
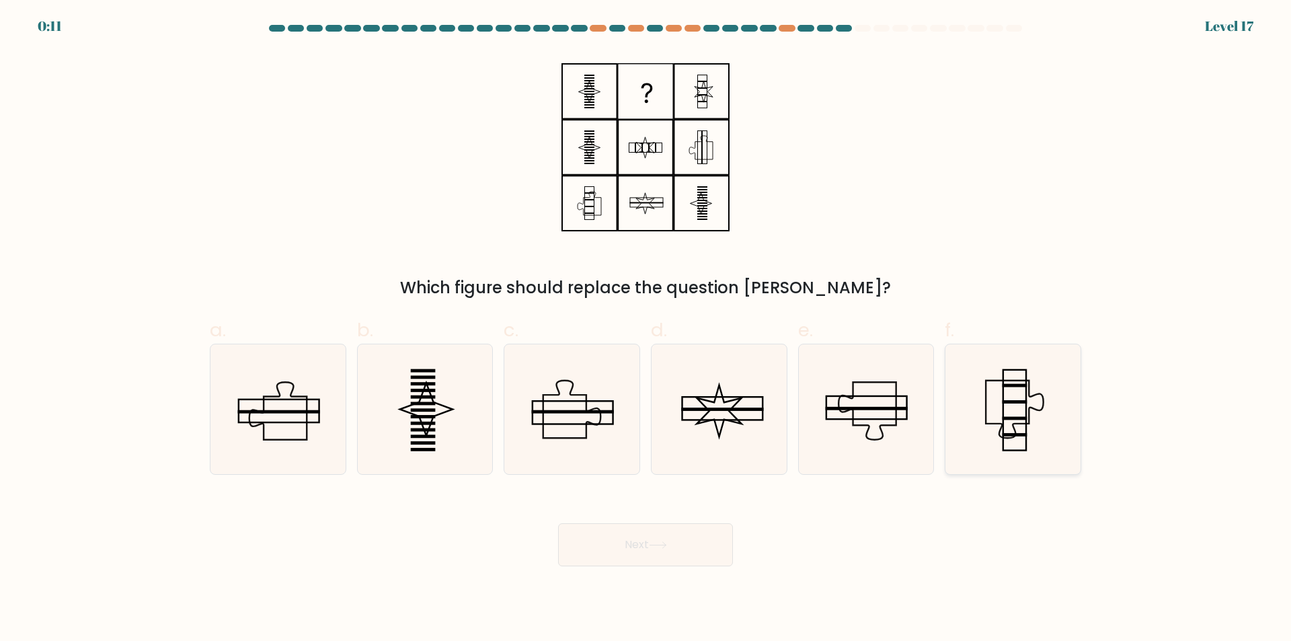
click at [1024, 427] on icon at bounding box center [1013, 409] width 130 height 130
click at [646, 329] on input "f." at bounding box center [645, 325] width 1 height 9
radio input "true"
click at [632, 543] on button "Next" at bounding box center [645, 544] width 175 height 43
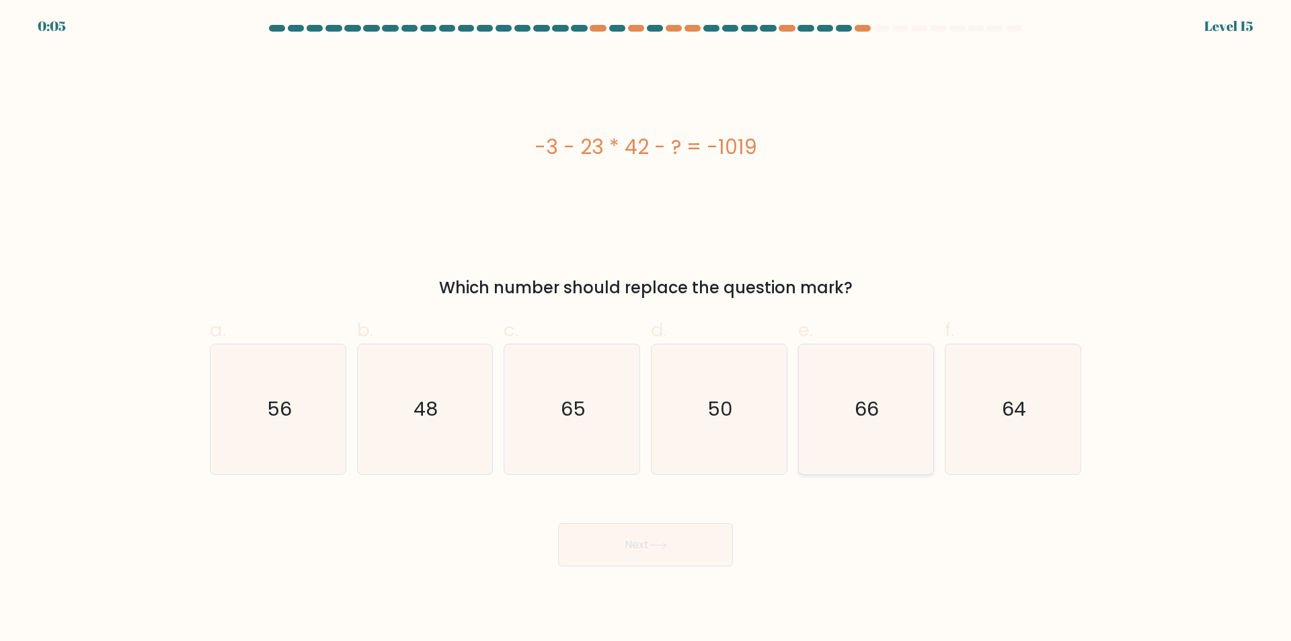
click at [873, 417] on text "66" at bounding box center [867, 409] width 24 height 27
click at [646, 329] on input "e. 66" at bounding box center [645, 325] width 1 height 9
radio input "true"
click at [647, 536] on button "Next" at bounding box center [645, 544] width 175 height 43
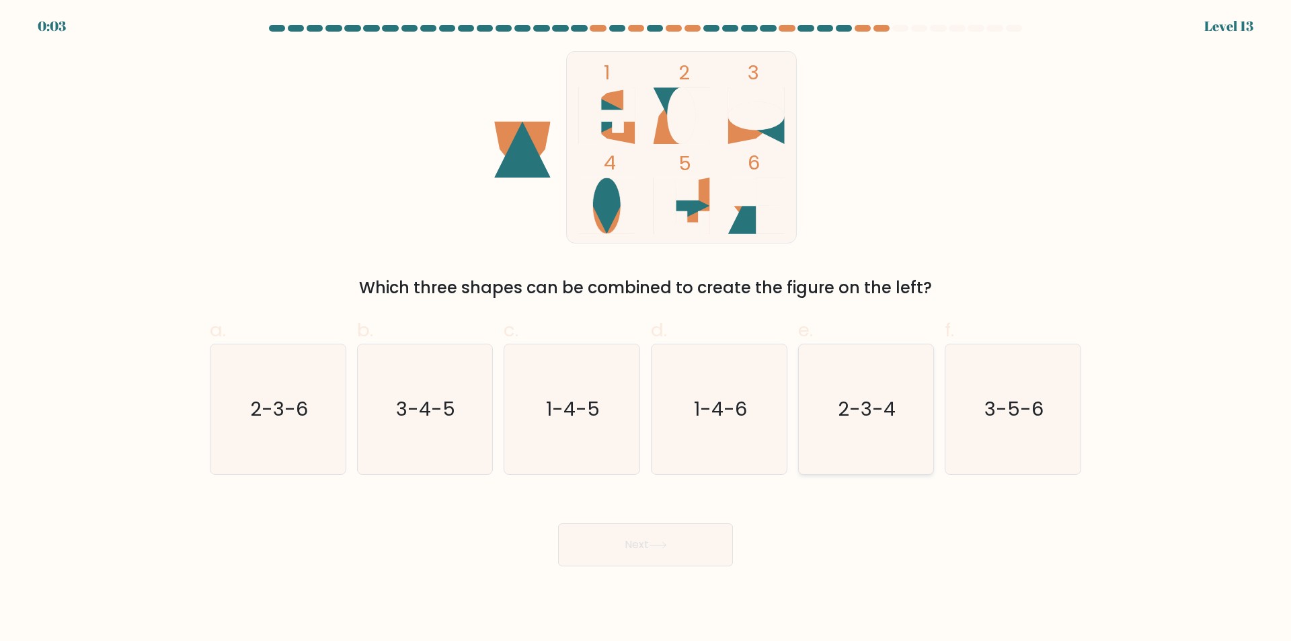
click at [893, 424] on icon "2-3-4" at bounding box center [866, 409] width 130 height 130
click at [646, 329] on input "e. 2-3-4" at bounding box center [645, 325] width 1 height 9
radio input "true"
click at [677, 543] on button "Next" at bounding box center [645, 544] width 175 height 43
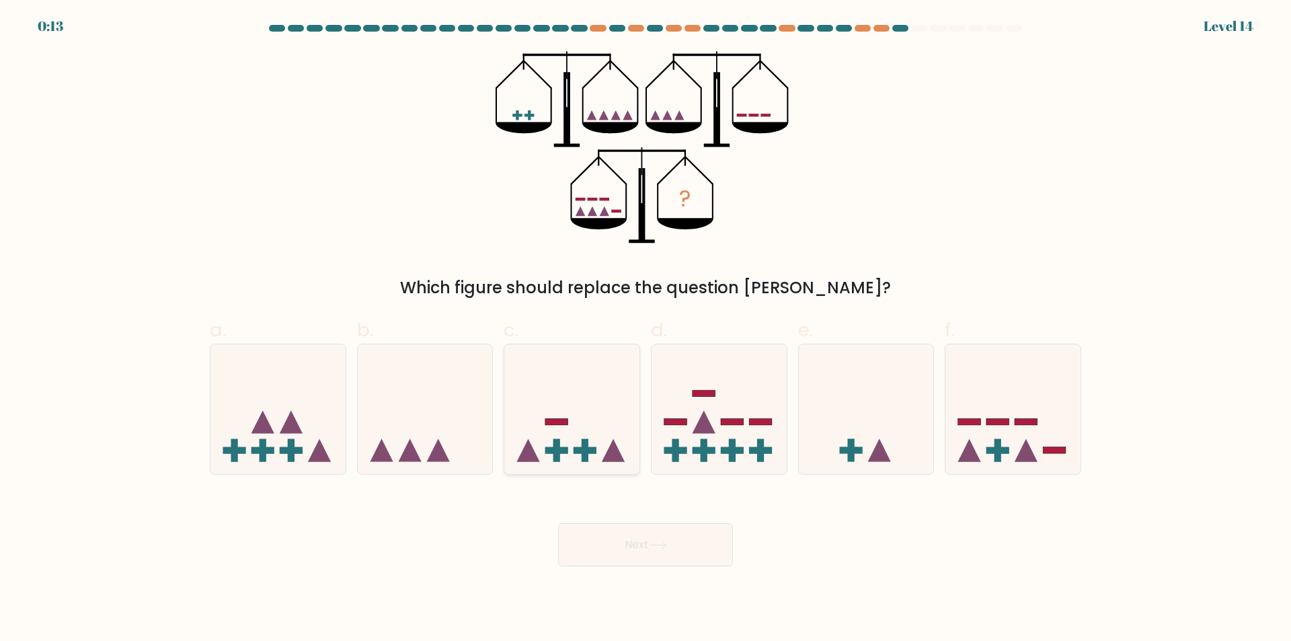
click at [570, 405] on icon at bounding box center [571, 410] width 135 height 112
click at [645, 329] on input "c." at bounding box center [645, 325] width 1 height 9
radio input "true"
click at [610, 532] on button "Next" at bounding box center [645, 544] width 175 height 43
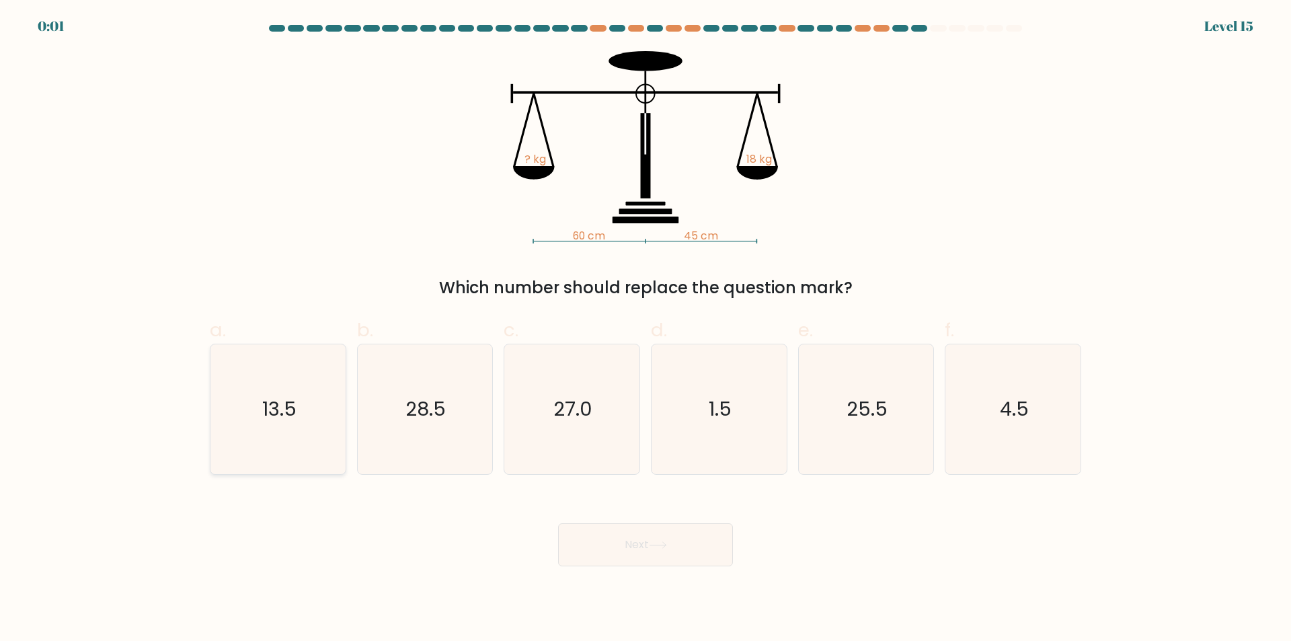
click at [308, 413] on icon "13.5" at bounding box center [278, 409] width 130 height 130
click at [645, 329] on input "a. 13.5" at bounding box center [645, 325] width 1 height 9
radio input "true"
click at [619, 564] on button "Next" at bounding box center [645, 544] width 175 height 43
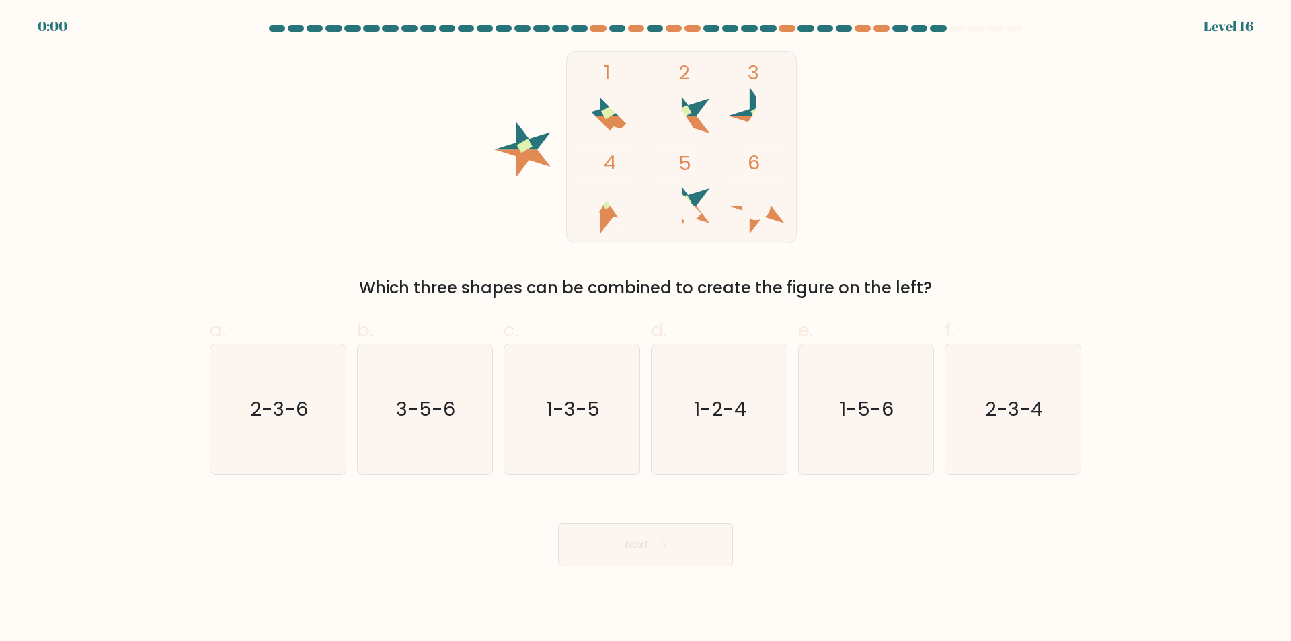
click at [622, 538] on button "Next" at bounding box center [645, 544] width 175 height 43
click at [988, 411] on text "2-3-4" at bounding box center [1015, 409] width 58 height 27
click at [646, 329] on input "f. 2-3-4" at bounding box center [645, 325] width 1 height 9
radio input "true"
click at [624, 522] on div "Next" at bounding box center [645, 528] width 887 height 75
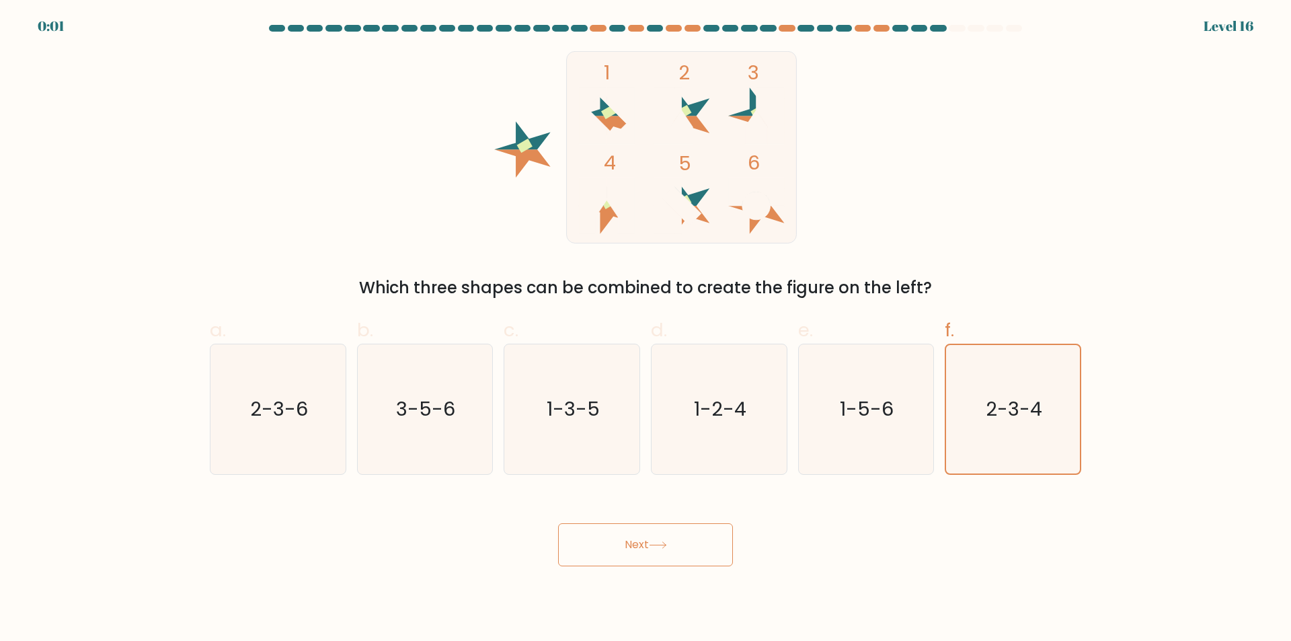
click at [629, 539] on button "Next" at bounding box center [645, 544] width 175 height 43
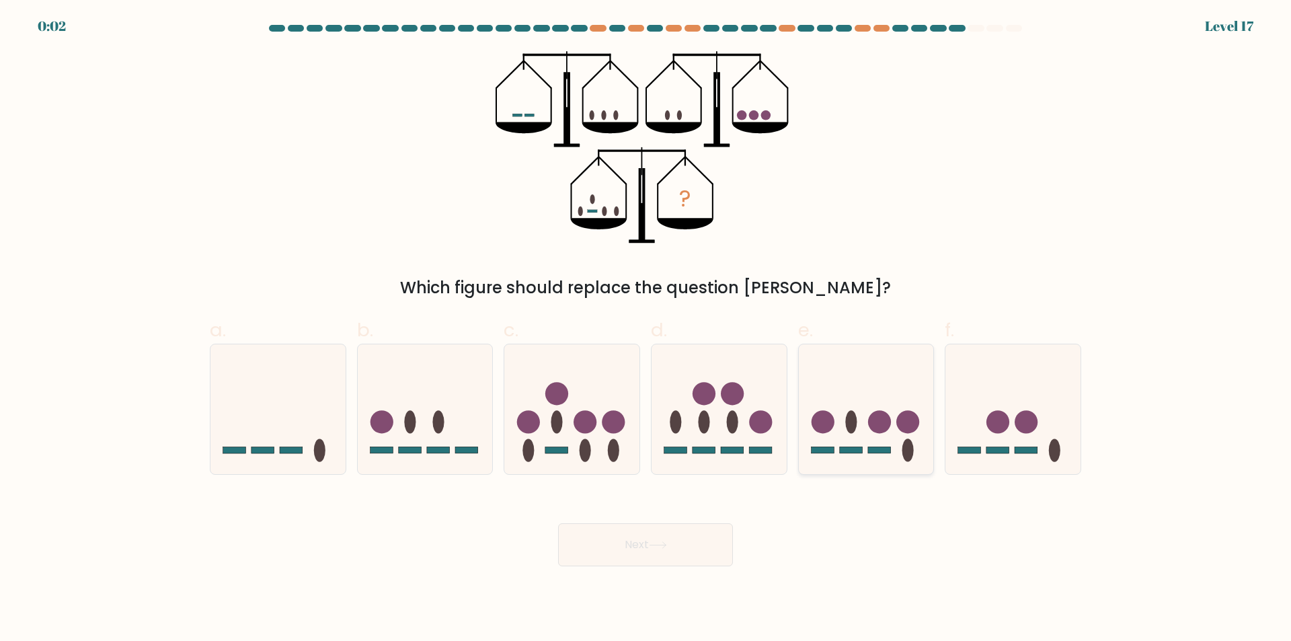
click at [849, 433] on icon at bounding box center [866, 410] width 135 height 112
click at [646, 329] on input "e." at bounding box center [645, 325] width 1 height 9
radio input "true"
click at [1030, 420] on circle at bounding box center [1026, 421] width 23 height 23
click at [646, 329] on input "f." at bounding box center [645, 325] width 1 height 9
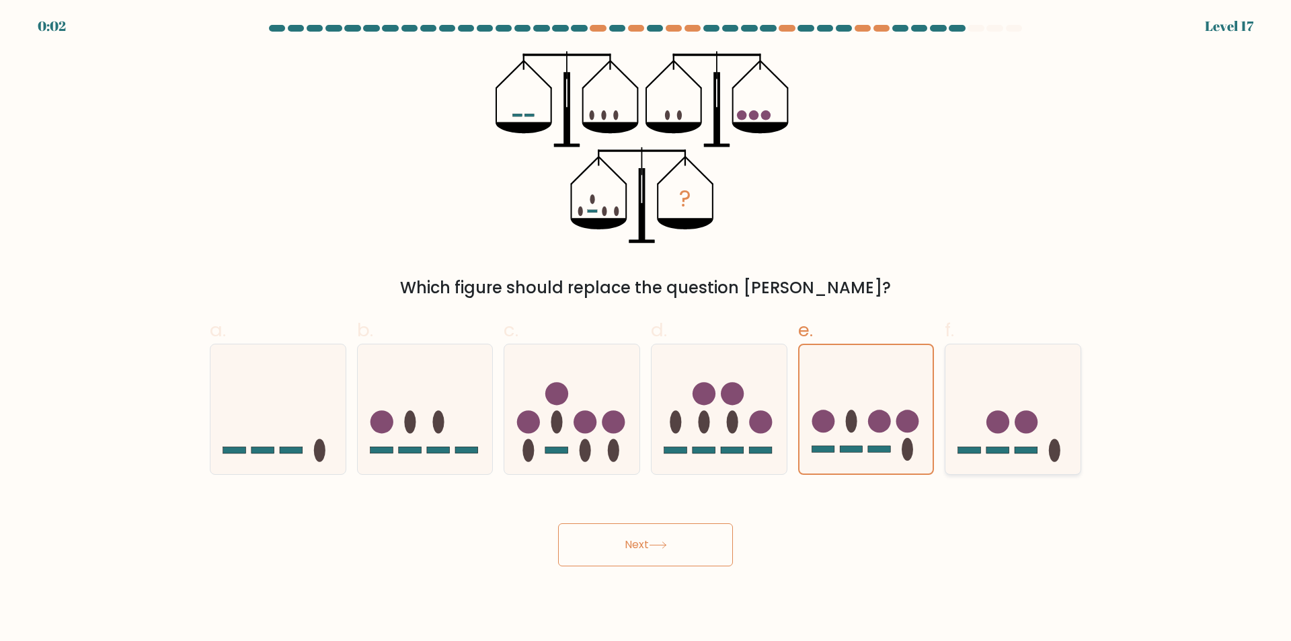
radio input "true"
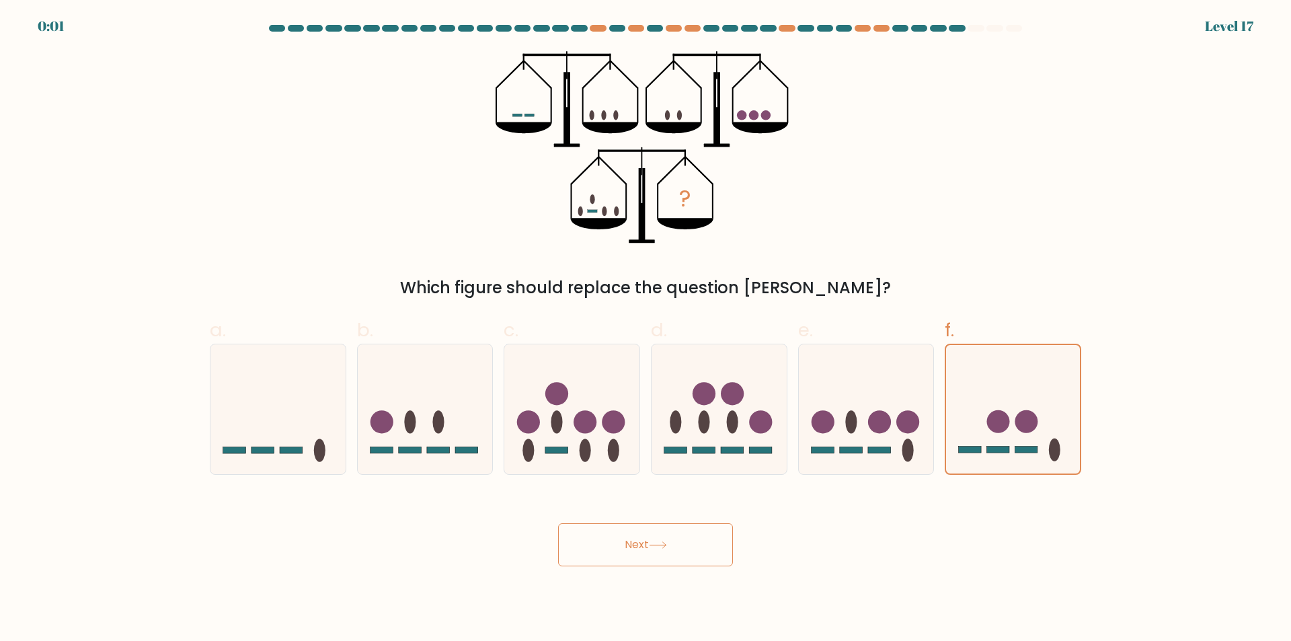
click at [683, 541] on button "Next" at bounding box center [645, 544] width 175 height 43
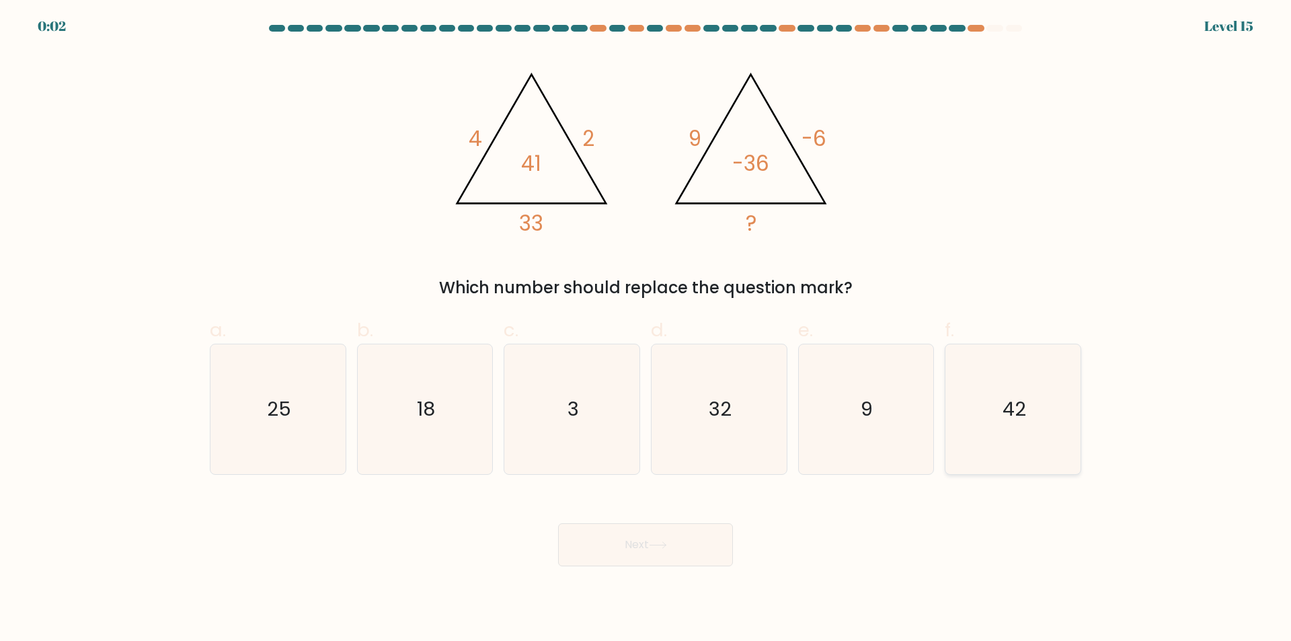
click at [1049, 415] on icon "42" at bounding box center [1013, 409] width 130 height 130
click at [646, 329] on input "f. 42" at bounding box center [645, 325] width 1 height 9
radio input "true"
click at [603, 535] on button "Next" at bounding box center [645, 544] width 175 height 43
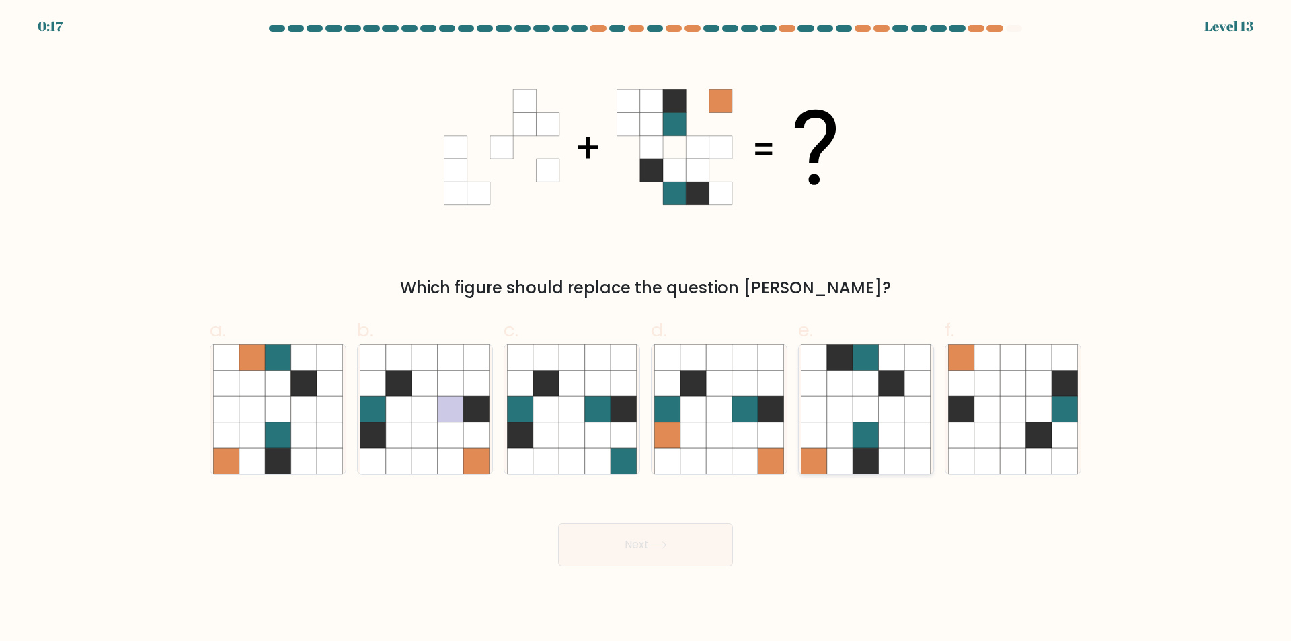
click at [838, 454] on icon at bounding box center [840, 461] width 26 height 26
click at [646, 329] on input "e." at bounding box center [645, 325] width 1 height 9
radio input "true"
click at [651, 550] on button "Next" at bounding box center [645, 544] width 175 height 43
click at [649, 550] on button "Next" at bounding box center [645, 544] width 175 height 43
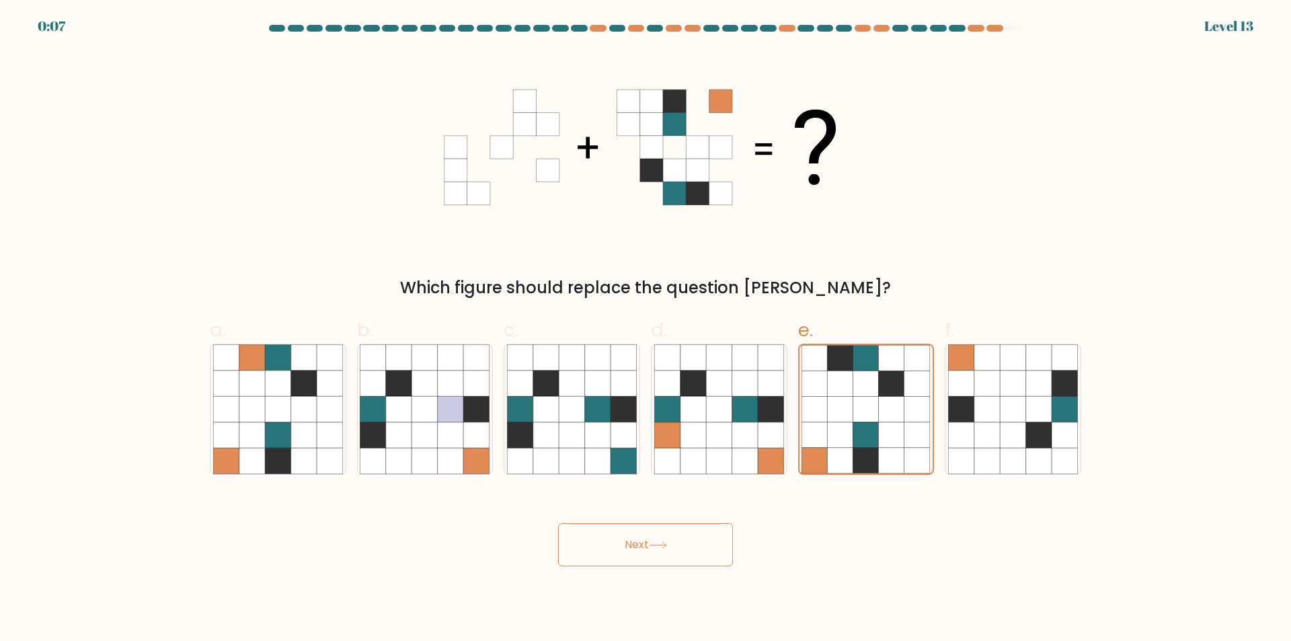
click at [938, 139] on div "Which figure should replace the question mark?" at bounding box center [645, 175] width 887 height 249
click at [872, 389] on icon at bounding box center [866, 384] width 26 height 26
click at [646, 329] on input "e." at bounding box center [645, 325] width 1 height 9
click at [646, 555] on button "Next" at bounding box center [645, 544] width 175 height 43
click at [644, 569] on body "0:03 Level 13" at bounding box center [645, 320] width 1291 height 641
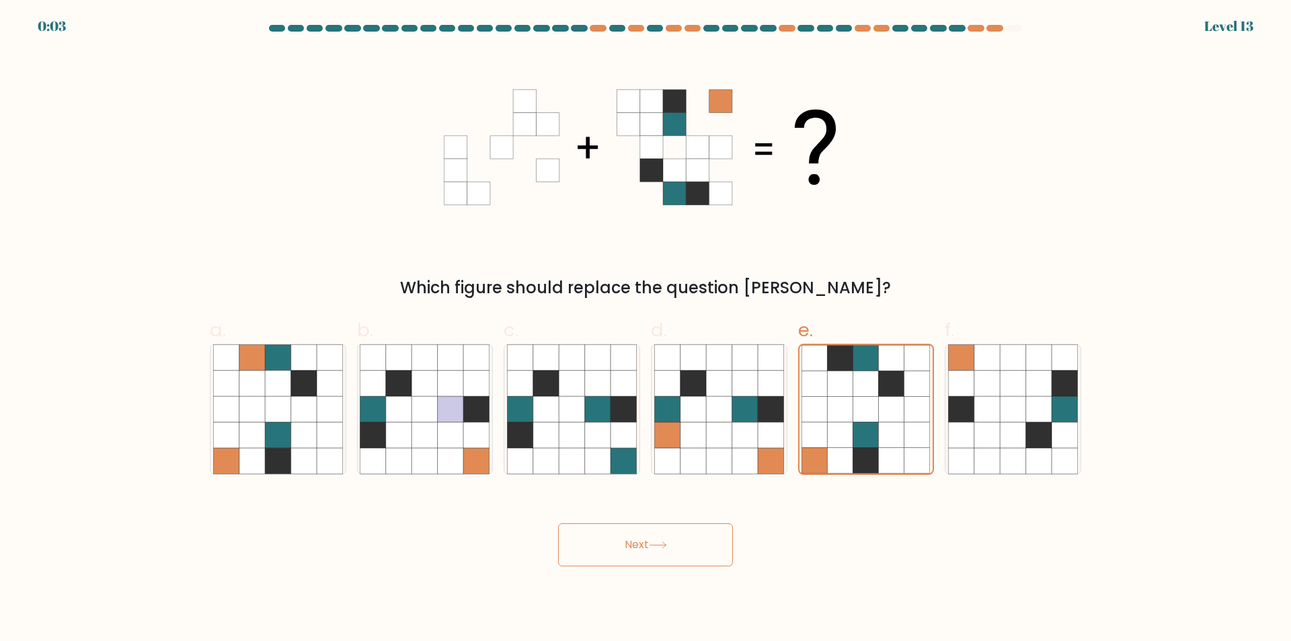
click at [651, 543] on button "Next" at bounding box center [645, 544] width 175 height 43
click at [896, 440] on icon at bounding box center [892, 435] width 26 height 26
click at [646, 329] on input "e." at bounding box center [645, 325] width 1 height 9
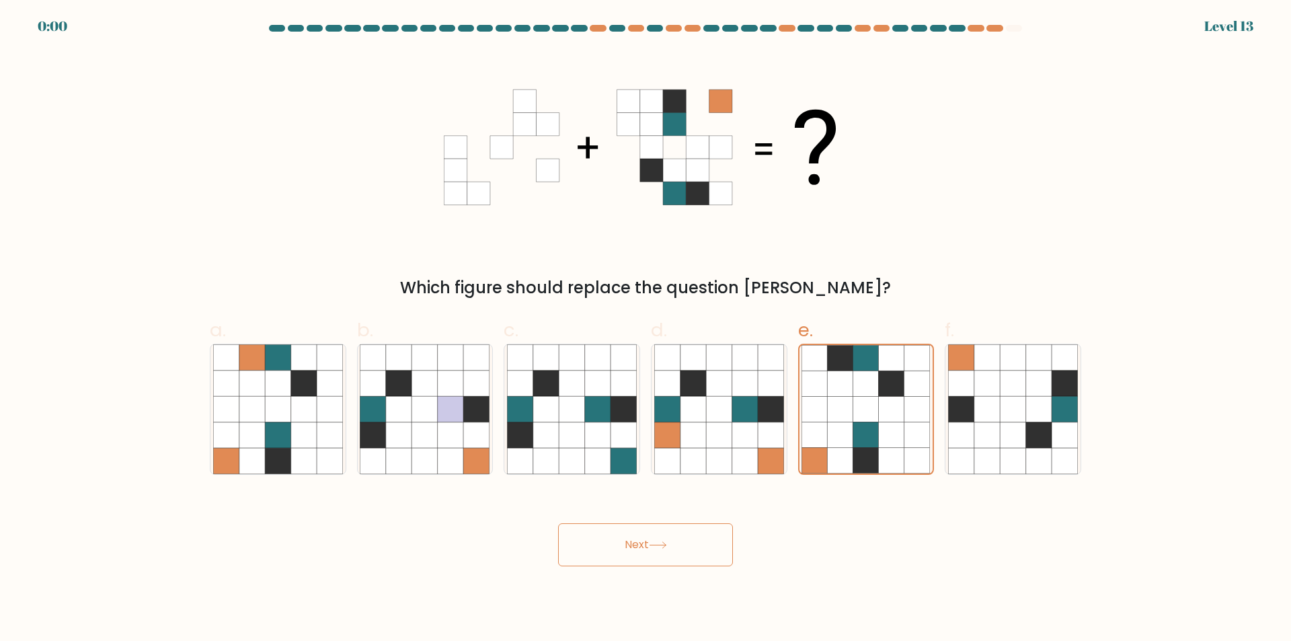
click at [617, 540] on button "Next" at bounding box center [645, 544] width 175 height 43
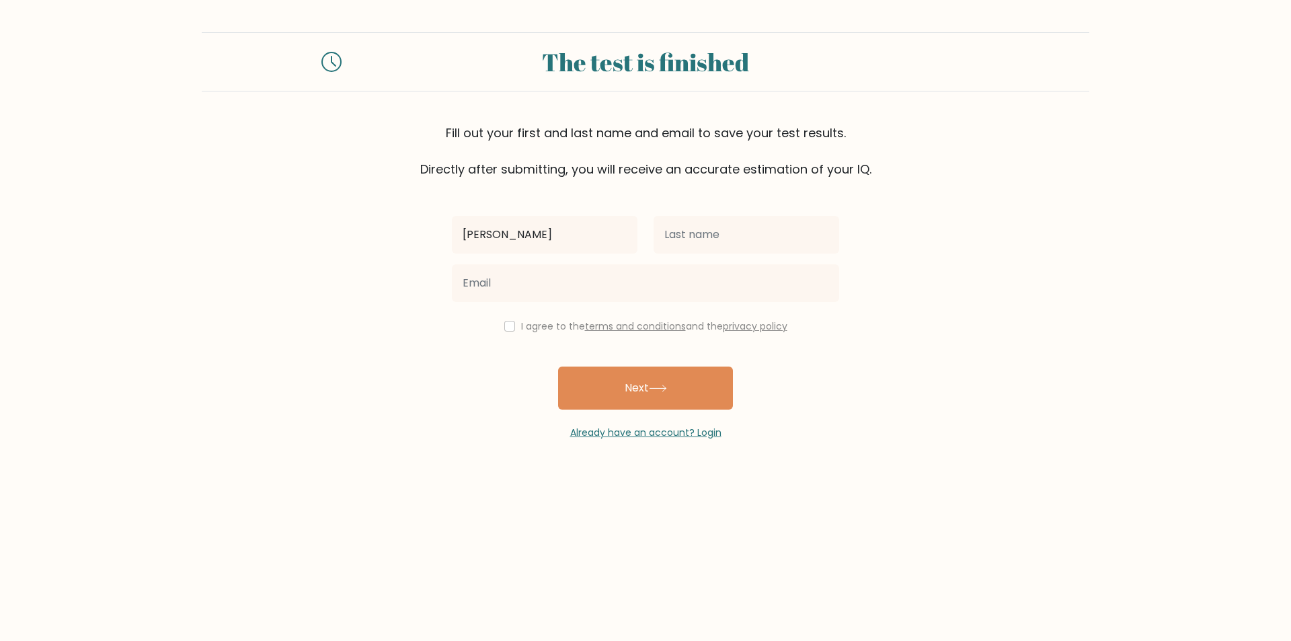
type input "shreyas"
type input "b"
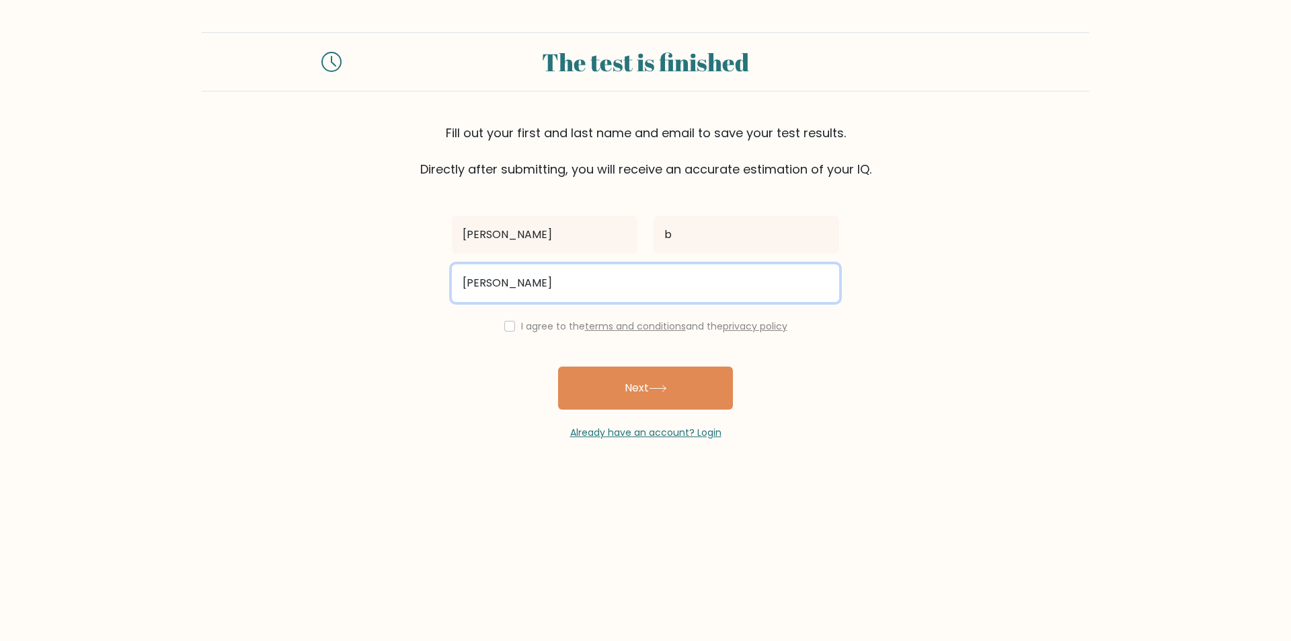
type input "bhamareshreyas@gmail.com"
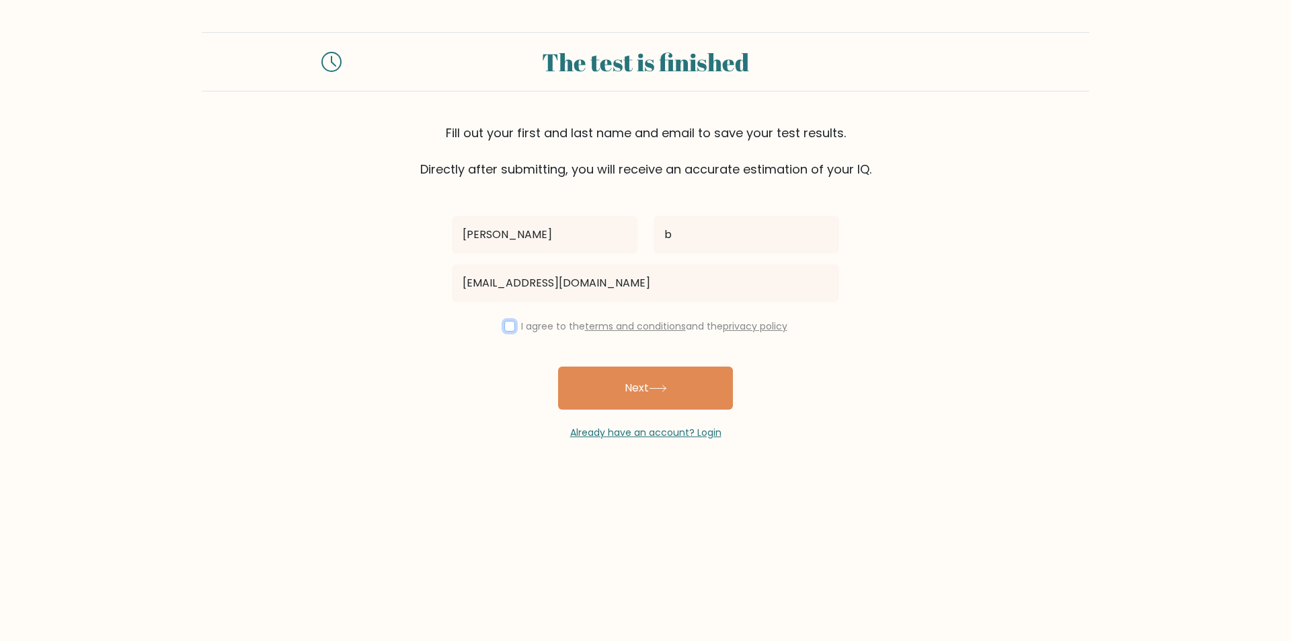
click at [504, 326] on input "checkbox" at bounding box center [509, 326] width 11 height 11
checkbox input "true"
click at [689, 388] on button "Next" at bounding box center [645, 387] width 175 height 43
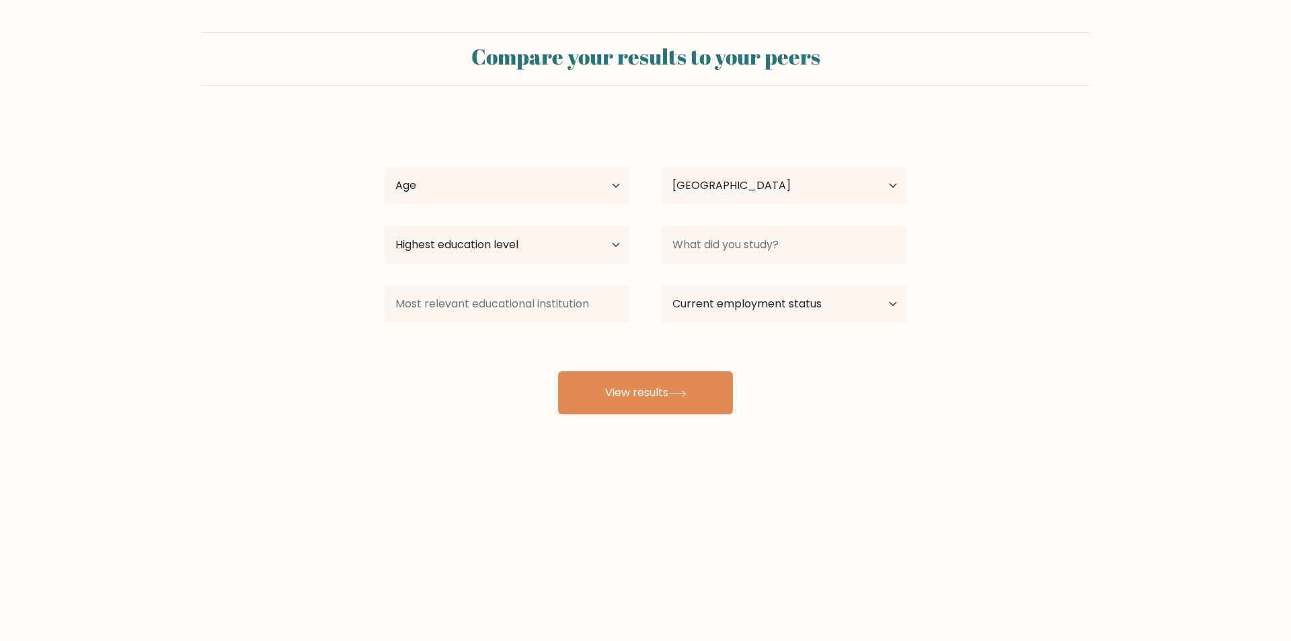
select select "IN"
click at [545, 177] on select "Age Under 18 years old 18-24 years old 25-34 years old 35-44 years old 45-54 ye…" at bounding box center [507, 186] width 245 height 38
select select "25_34"
click at [385, 167] on select "Age Under 18 years old 18-24 years old 25-34 years old 35-44 years old 45-54 ye…" at bounding box center [507, 186] width 245 height 38
click at [609, 255] on select "Highest education level No schooling Primary Lower Secondary Upper Secondary Oc…" at bounding box center [507, 245] width 245 height 38
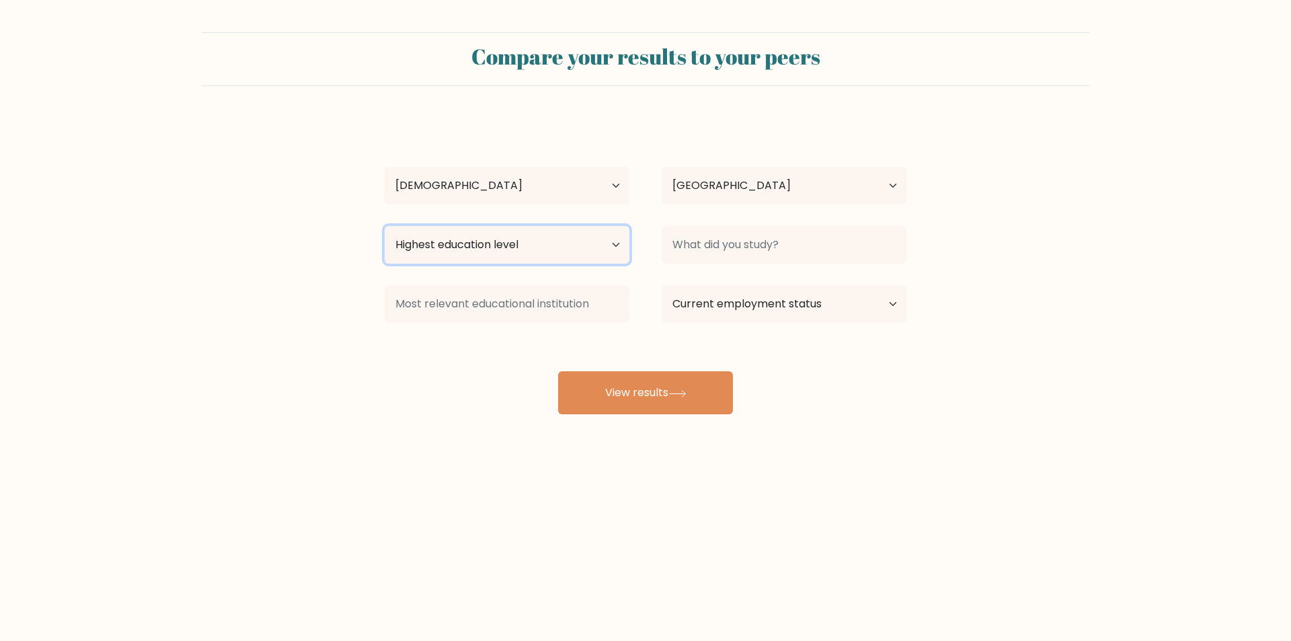
select select "bachelors_degree"
click at [385, 226] on select "Highest education level No schooling Primary Lower Secondary Upper Secondary Oc…" at bounding box center [507, 245] width 245 height 38
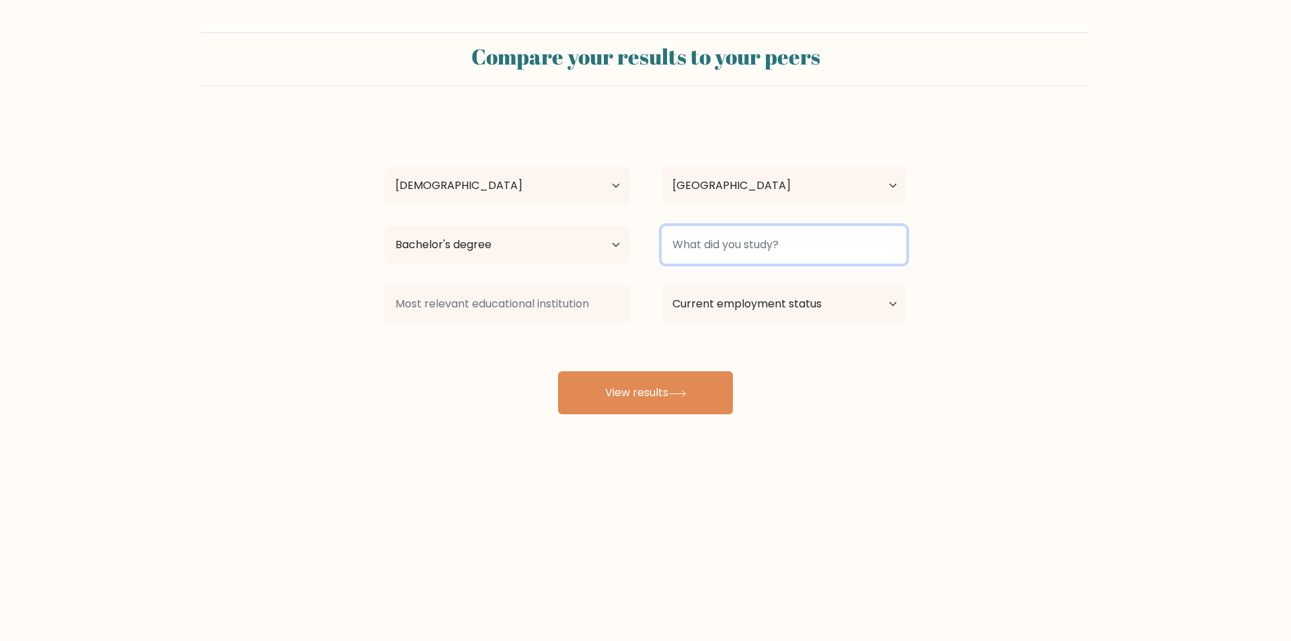
click at [739, 253] on input at bounding box center [784, 245] width 245 height 38
type input "e"
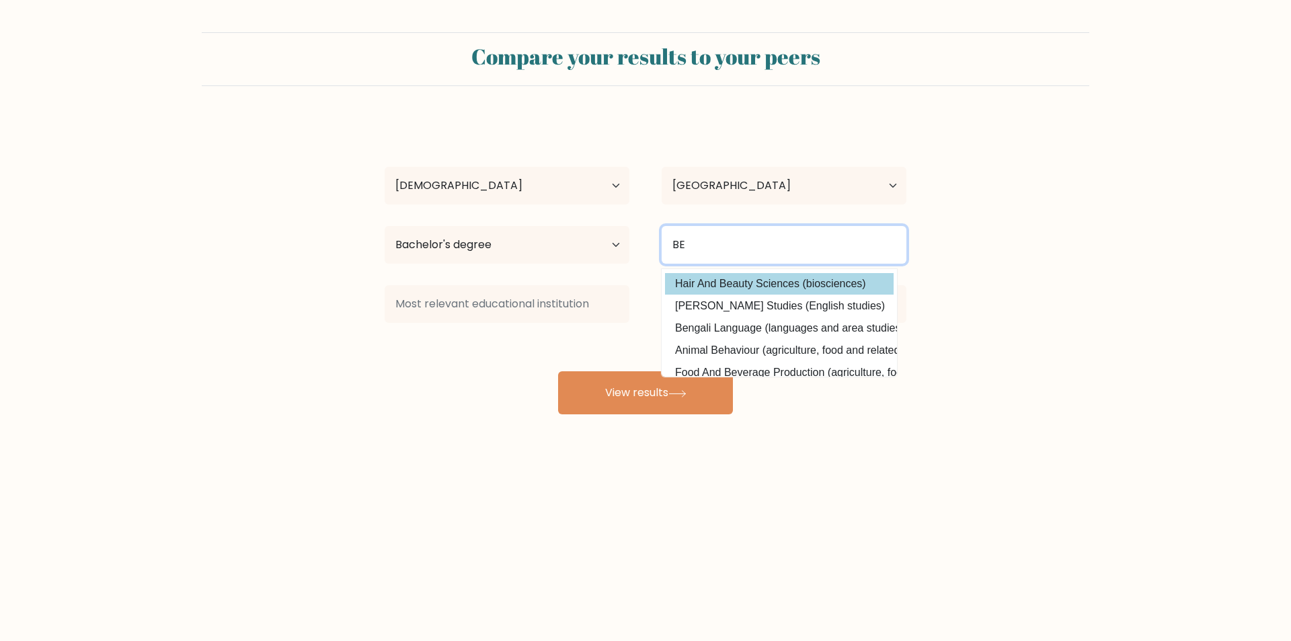
scroll to position [87, 0]
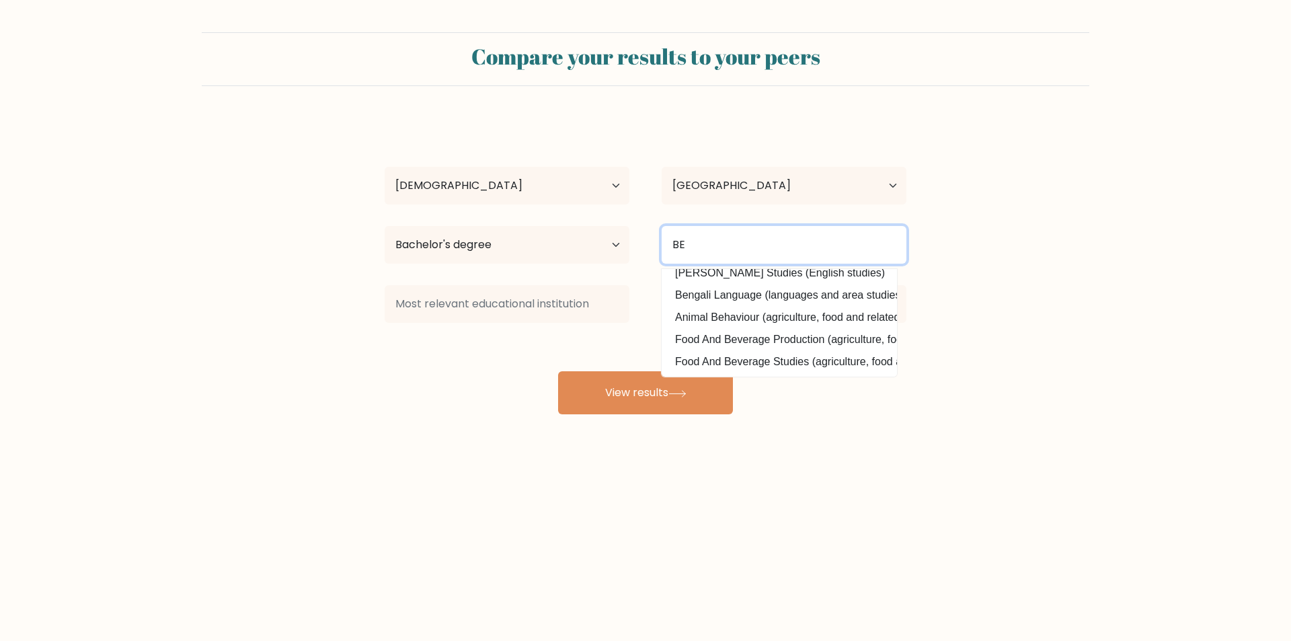
drag, startPoint x: 725, startPoint y: 247, endPoint x: 640, endPoint y: 238, distance: 85.2
click at [640, 238] on div "Highest education level No schooling Primary Lower Secondary Upper Secondary Oc…" at bounding box center [645, 245] width 554 height 48
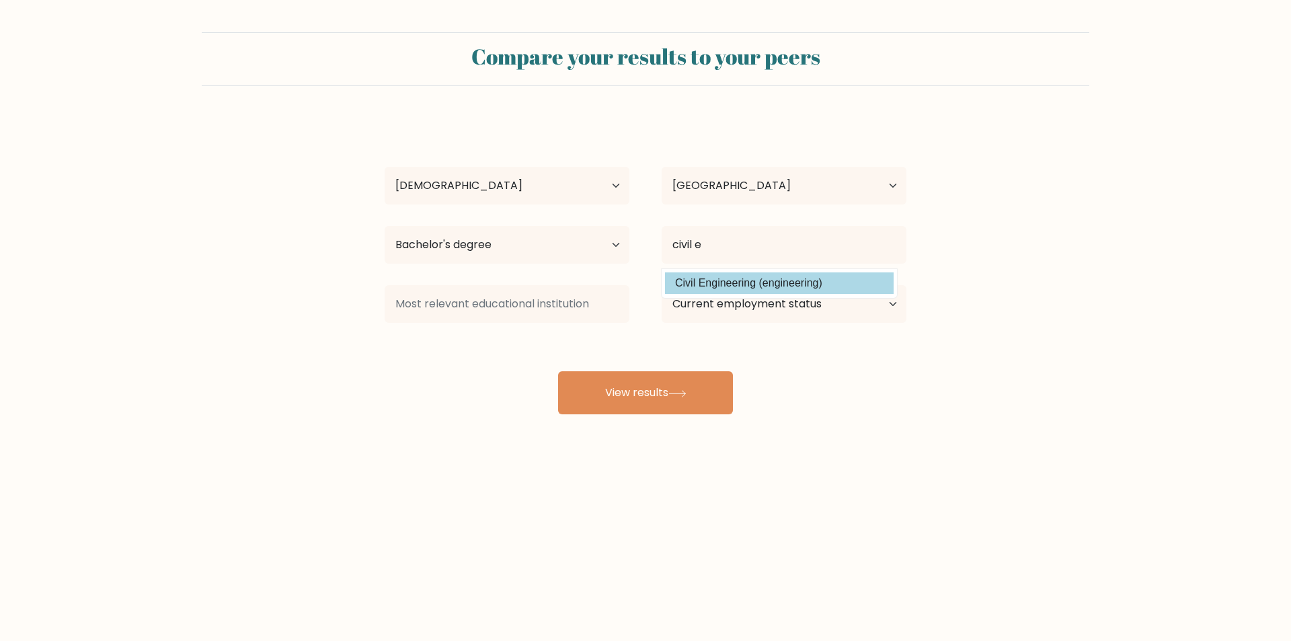
click at [738, 282] on option "Civil Engineering (engineering)" at bounding box center [779, 283] width 229 height 22
type input "Civil Engineering"
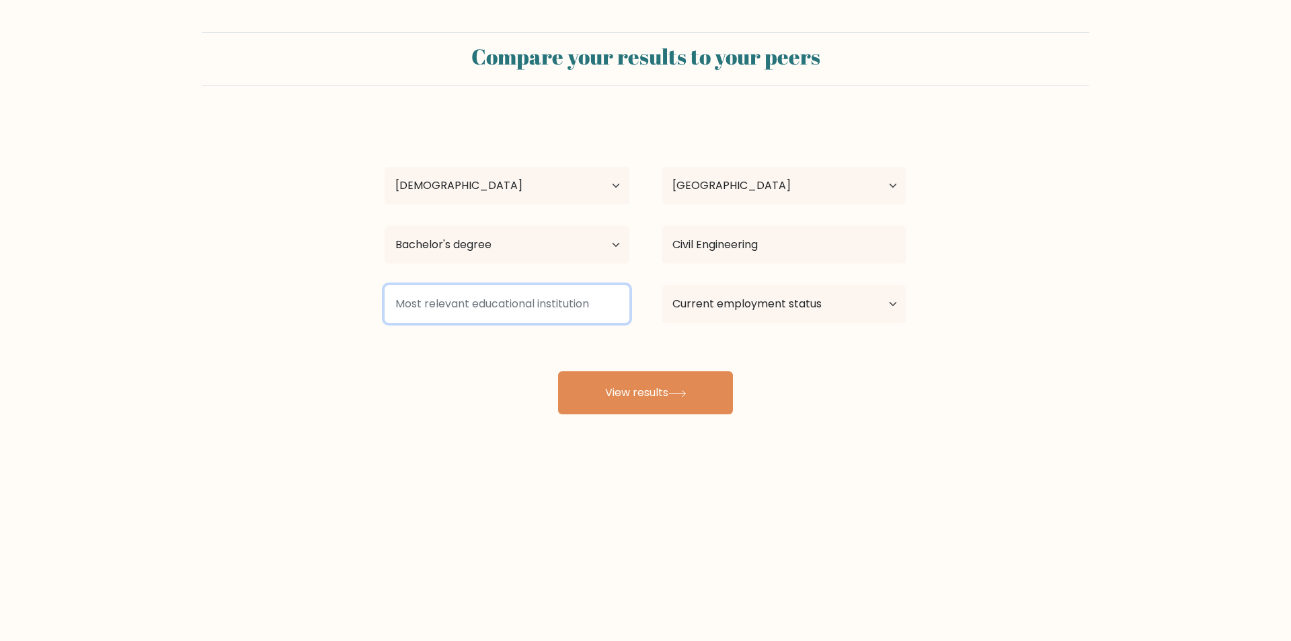
click at [520, 305] on input at bounding box center [507, 304] width 245 height 38
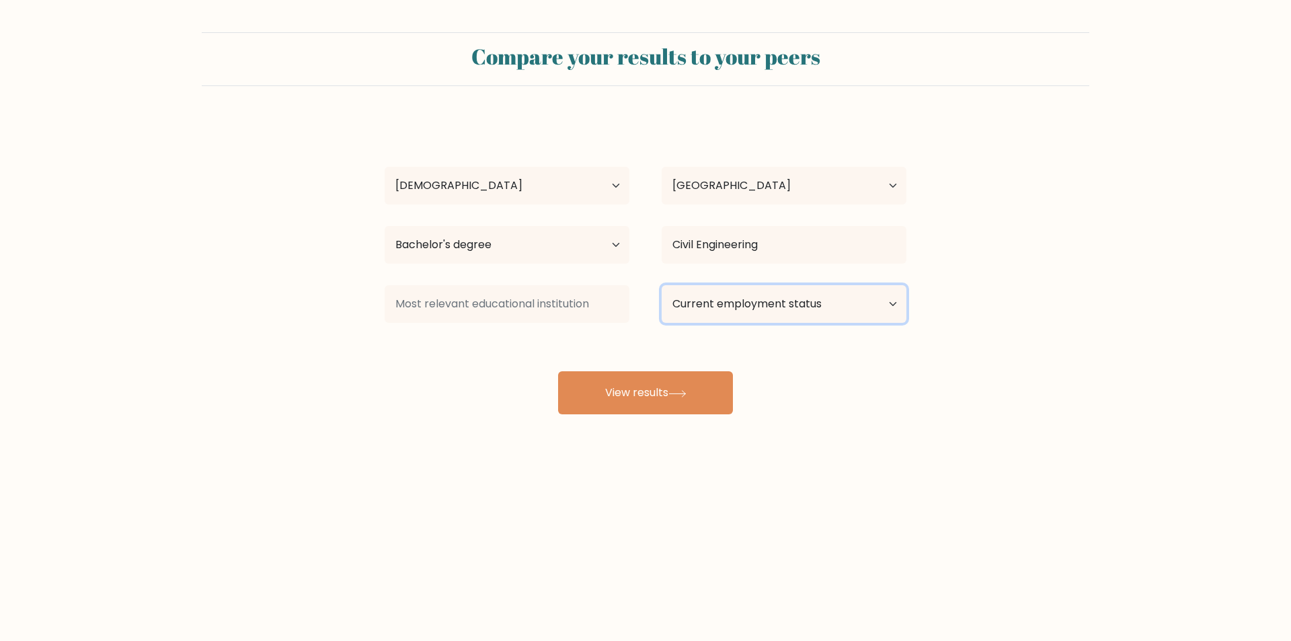
click at [744, 305] on select "Current employment status Employed Student Retired Other / prefer not to answer" at bounding box center [784, 304] width 245 height 38
click at [662, 285] on select "Current employment status Employed Student Retired Other / prefer not to answer" at bounding box center [784, 304] width 245 height 38
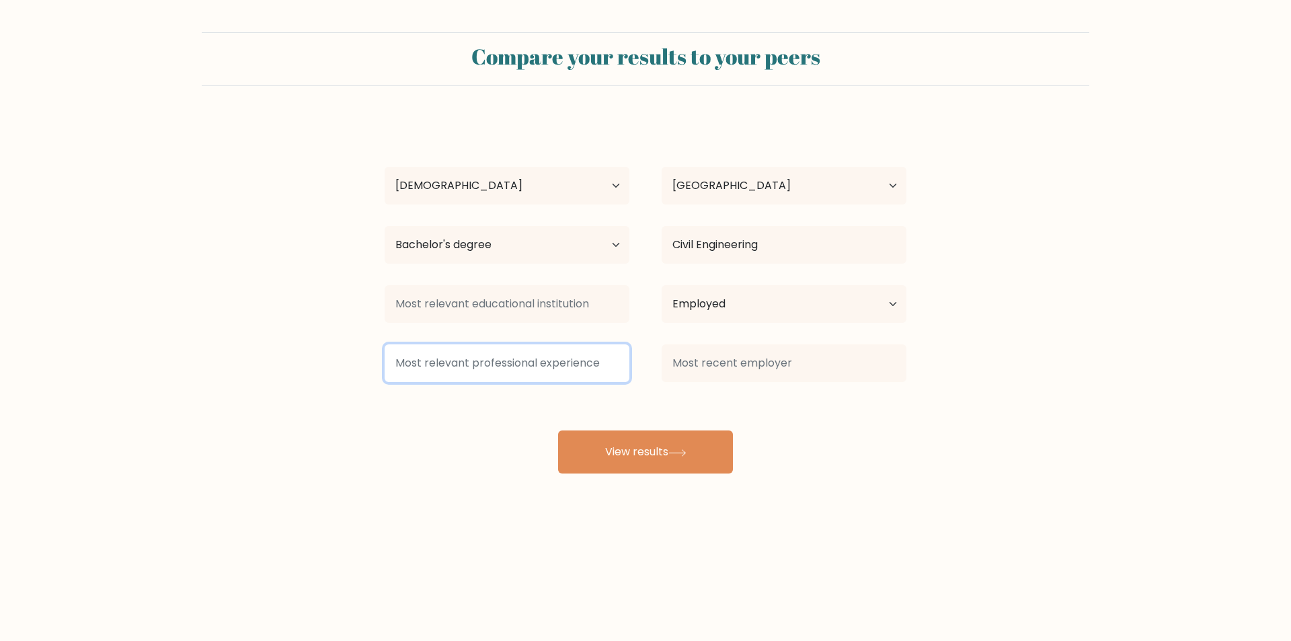
click at [471, 374] on input at bounding box center [507, 363] width 245 height 38
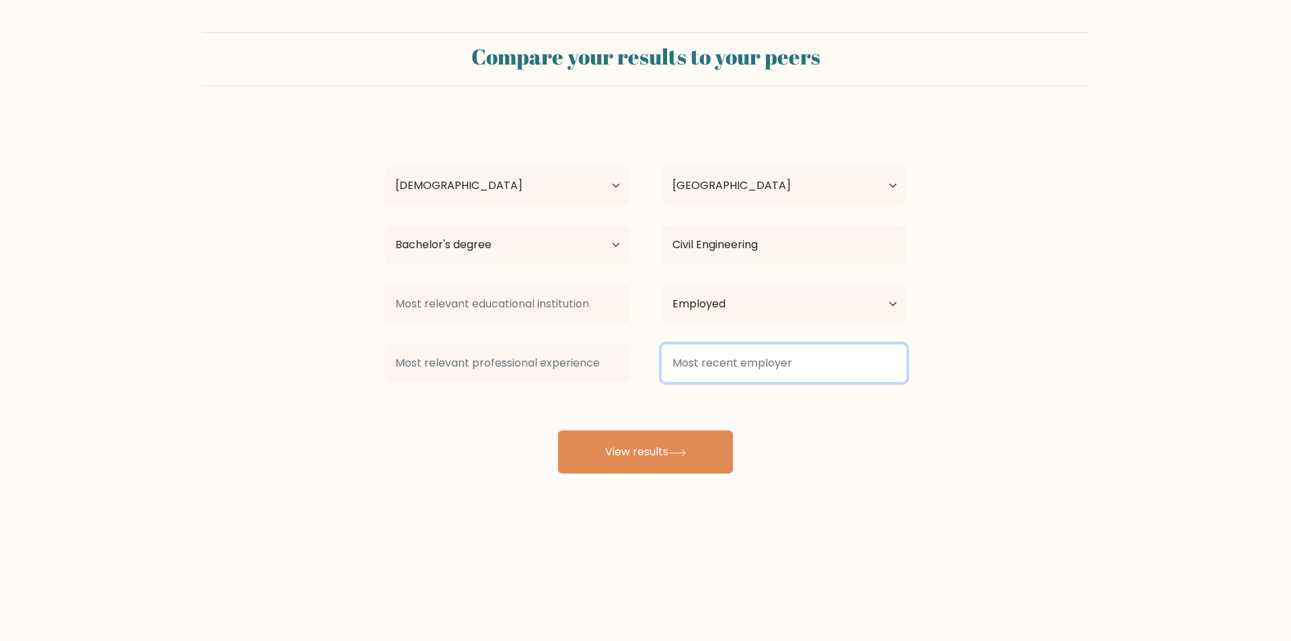
click at [782, 366] on input at bounding box center [784, 363] width 245 height 38
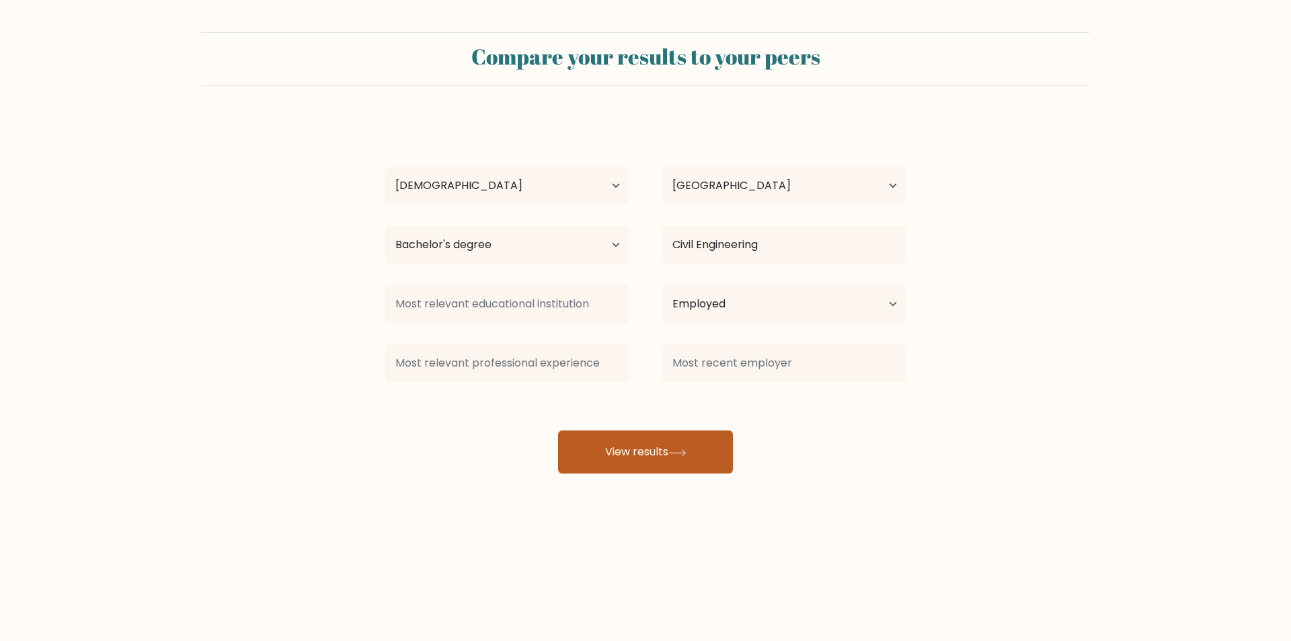
click at [662, 445] on button "View results" at bounding box center [645, 451] width 175 height 43
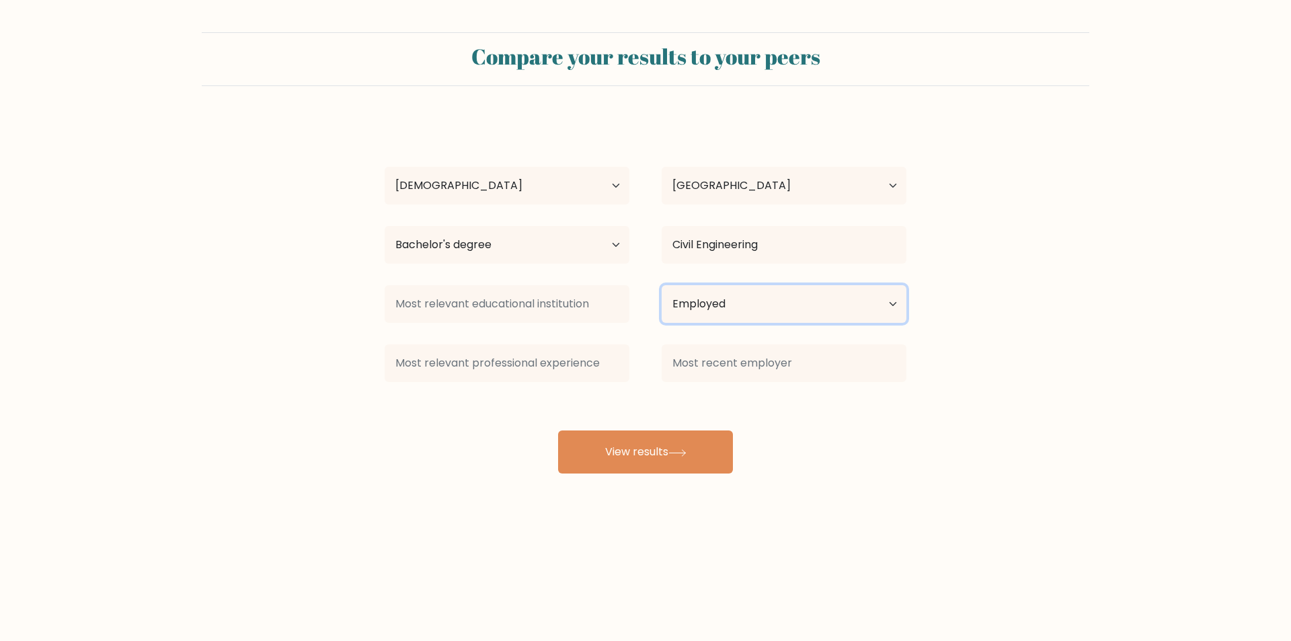
click at [786, 303] on select "Current employment status Employed Student Retired Other / prefer not to answer" at bounding box center [784, 304] width 245 height 38
select select "other"
click at [662, 285] on select "Current employment status Employed Student Retired Other / prefer not to answer" at bounding box center [784, 304] width 245 height 38
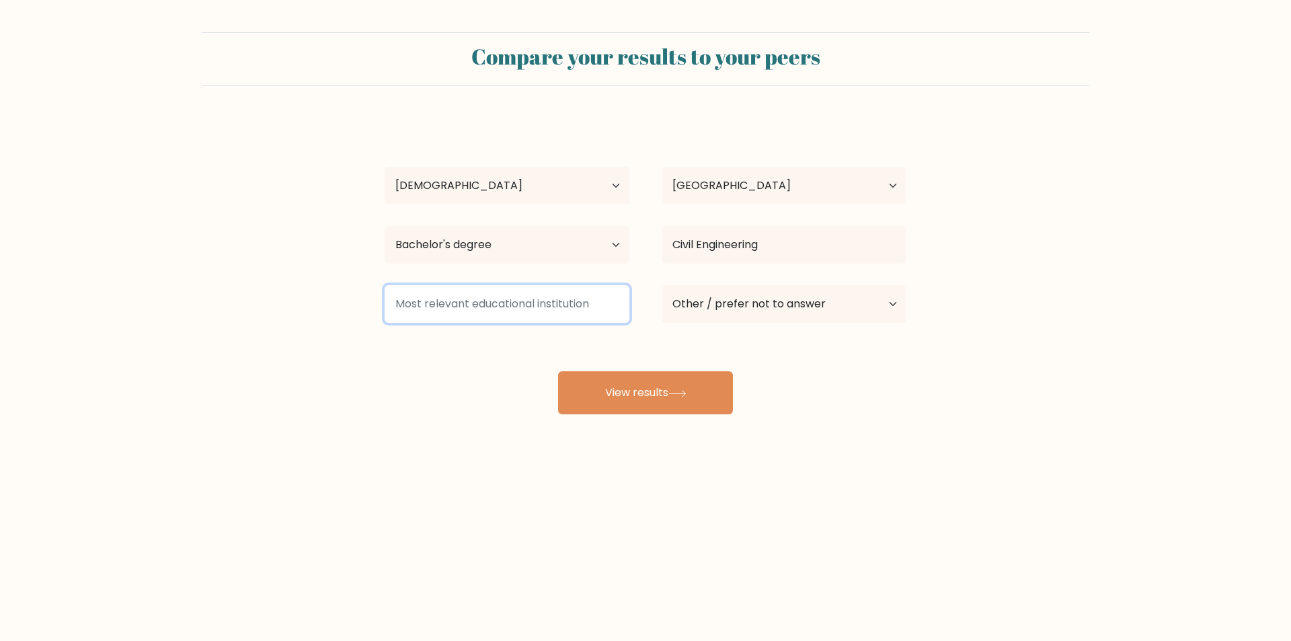
click at [482, 318] on input at bounding box center [507, 304] width 245 height 38
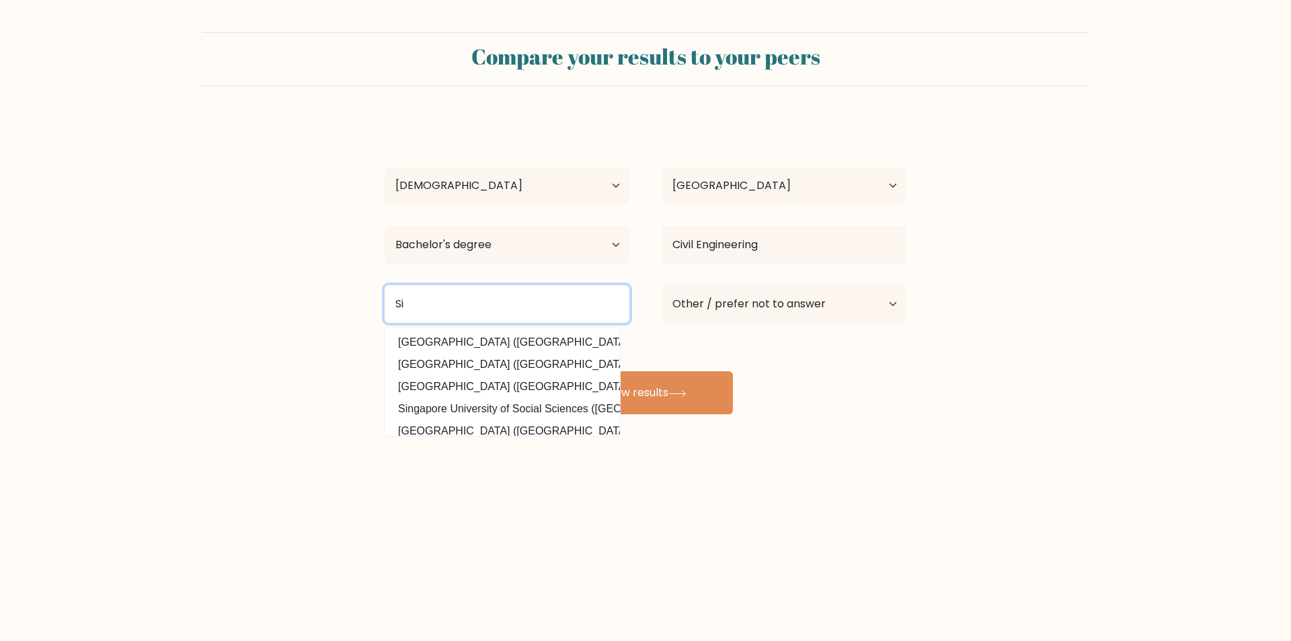
type input "S"
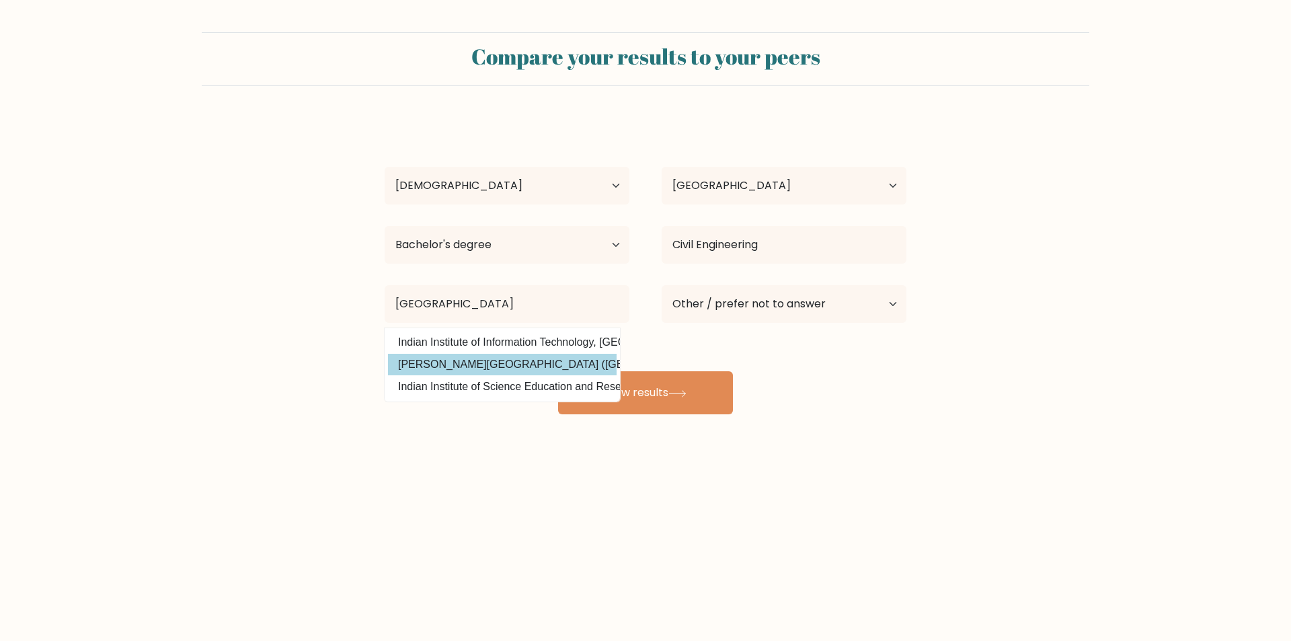
click at [500, 367] on option "Savitribai Phule Pune University (India)" at bounding box center [502, 365] width 229 height 22
type input "[PERSON_NAME] [GEOGRAPHIC_DATA]"
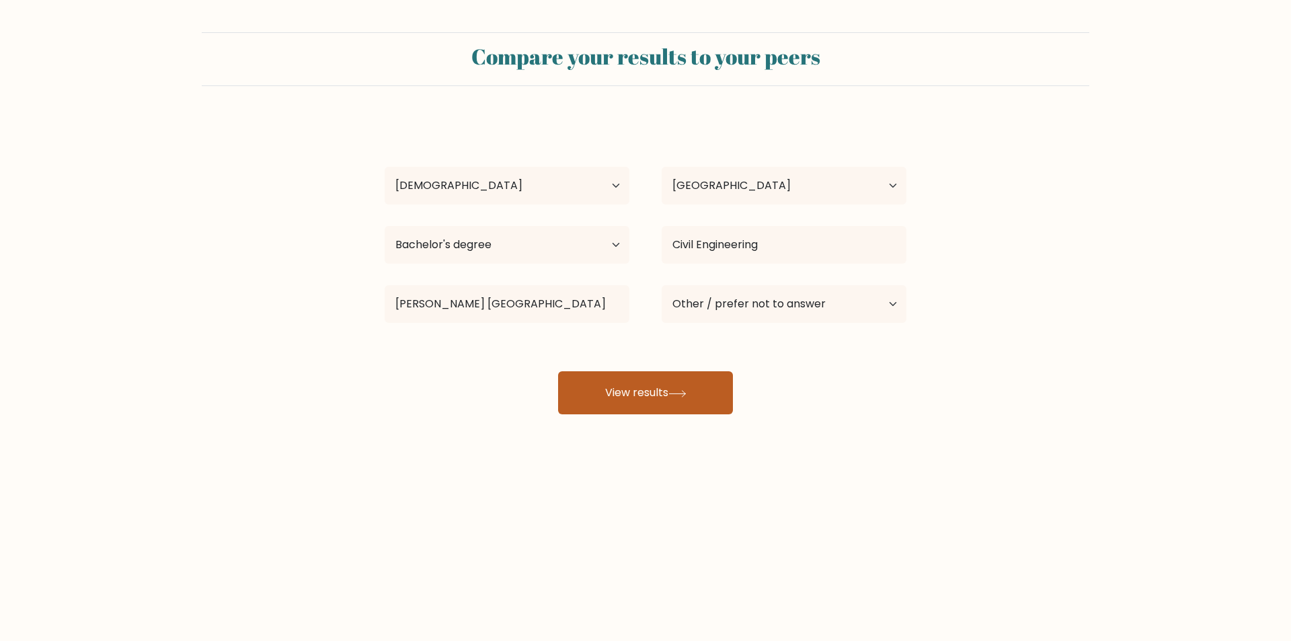
click at [619, 389] on button "View results" at bounding box center [645, 392] width 175 height 43
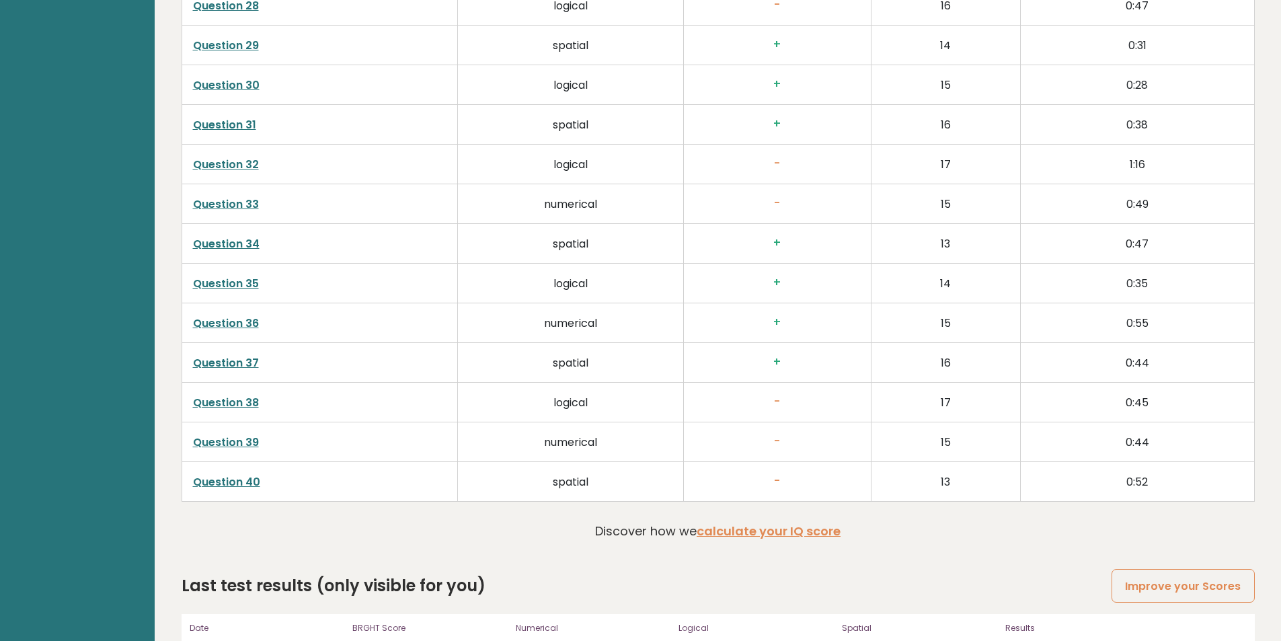
scroll to position [3456, 0]
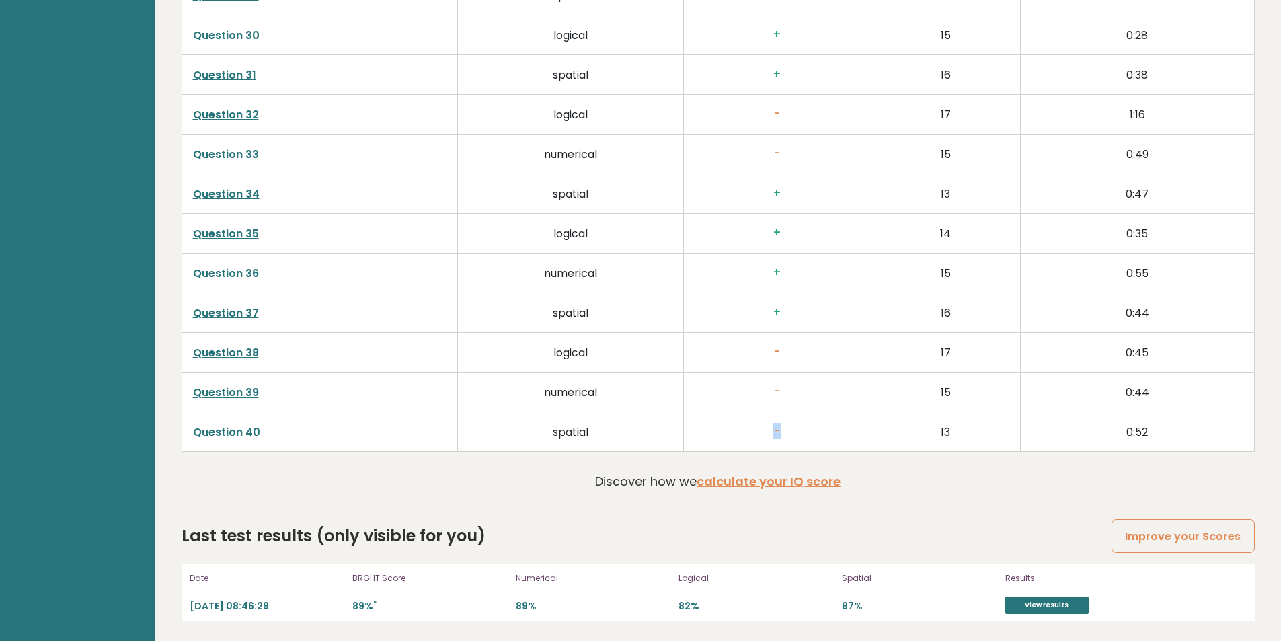
click at [779, 417] on td "-" at bounding box center [778, 432] width 188 height 40
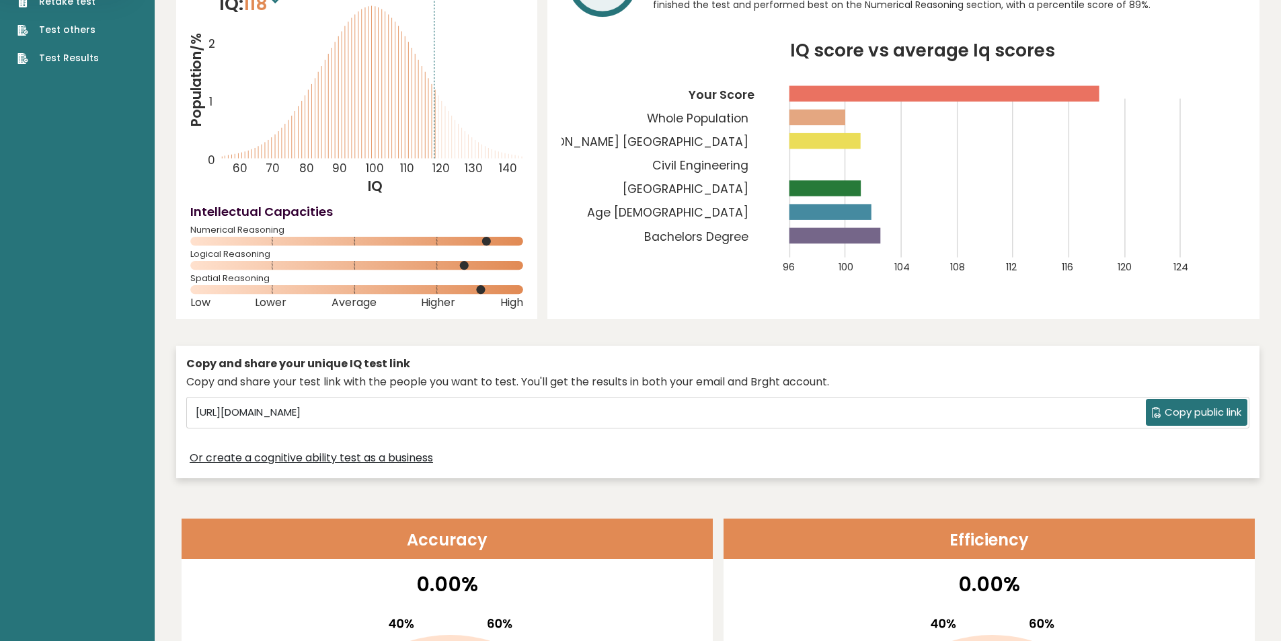
scroll to position [0, 0]
